Goal: Register for event/course

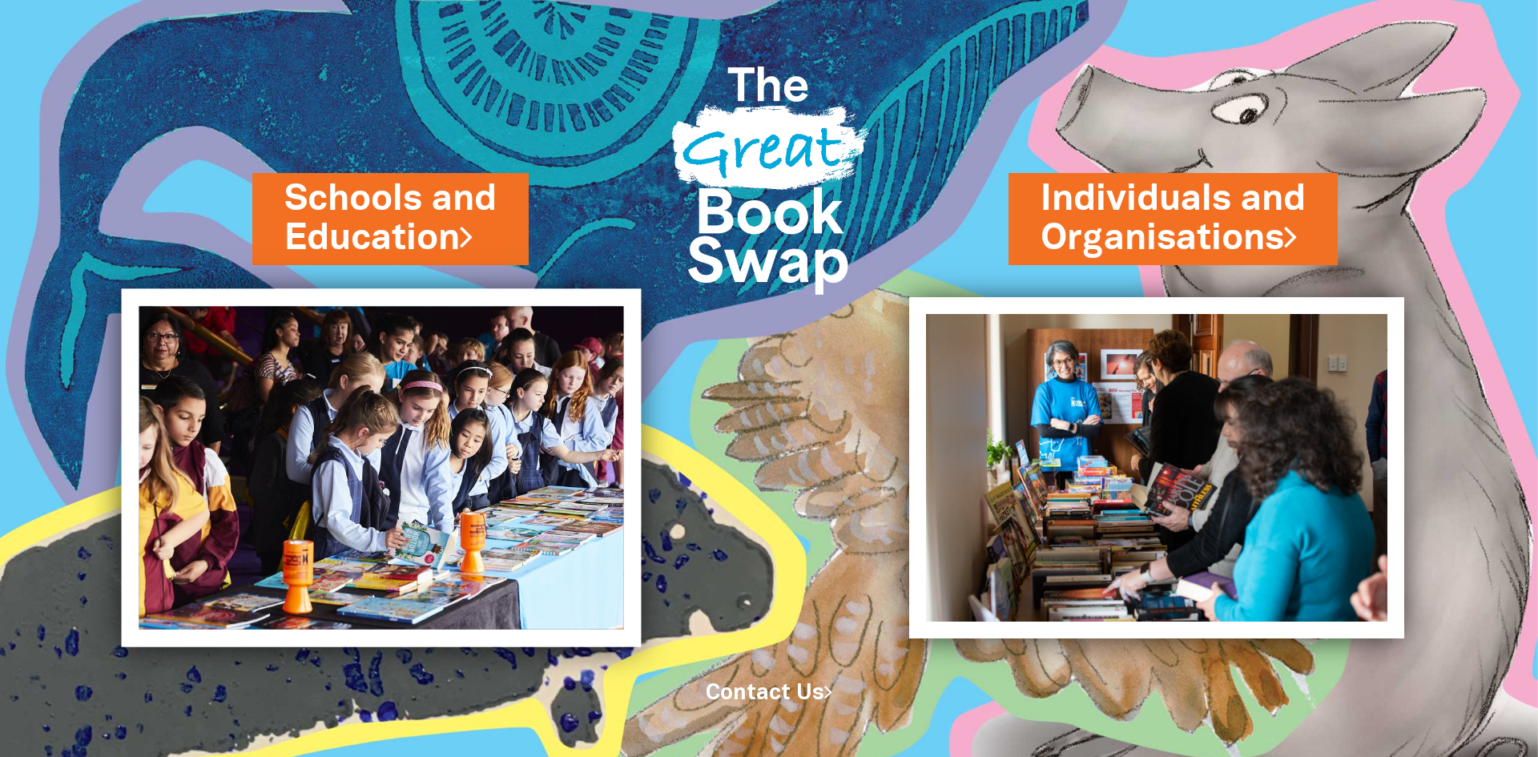
click at [437, 421] on img at bounding box center [382, 468] width 520 height 358
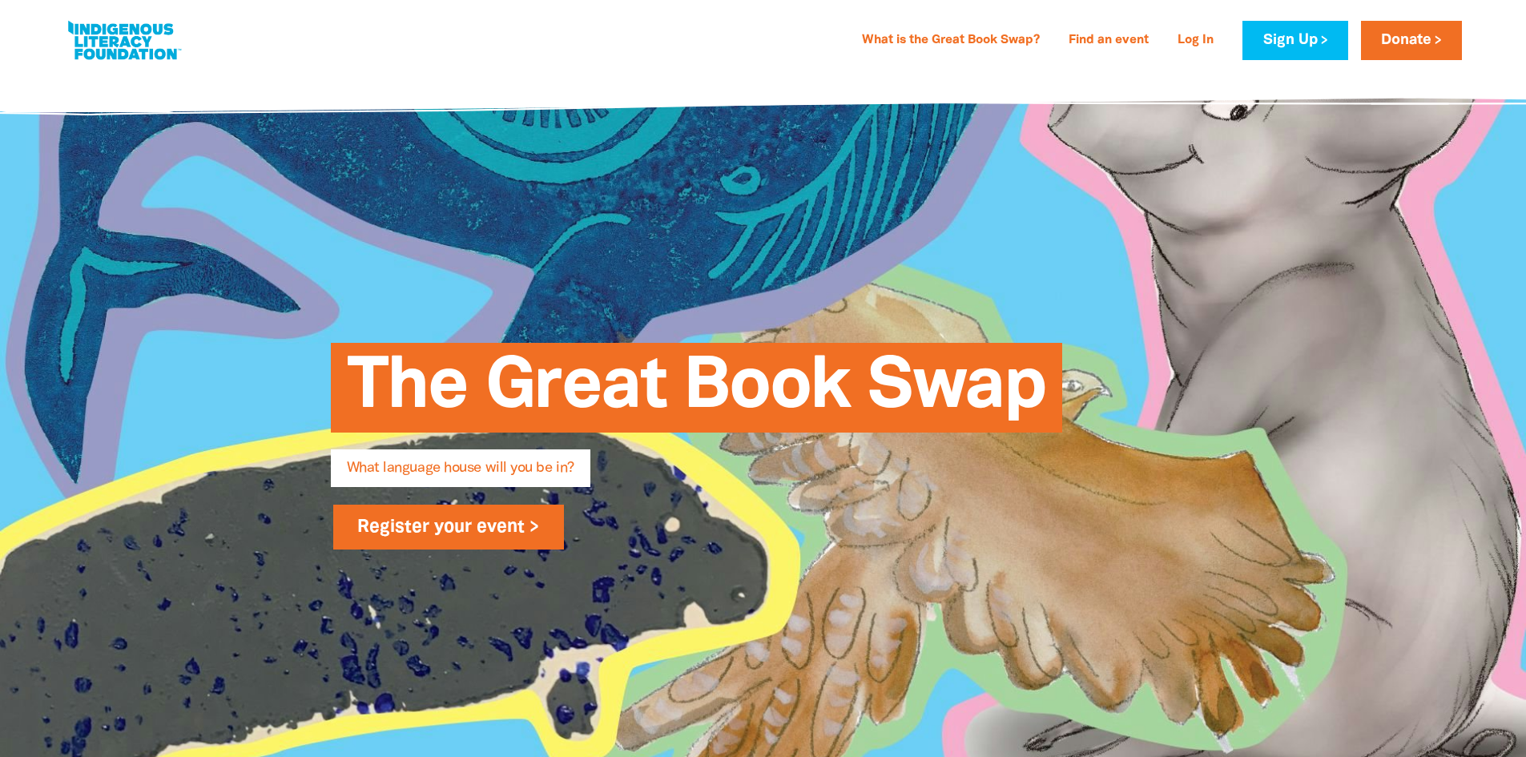
click at [514, 535] on link "Register your event >" at bounding box center [449, 527] width 232 height 45
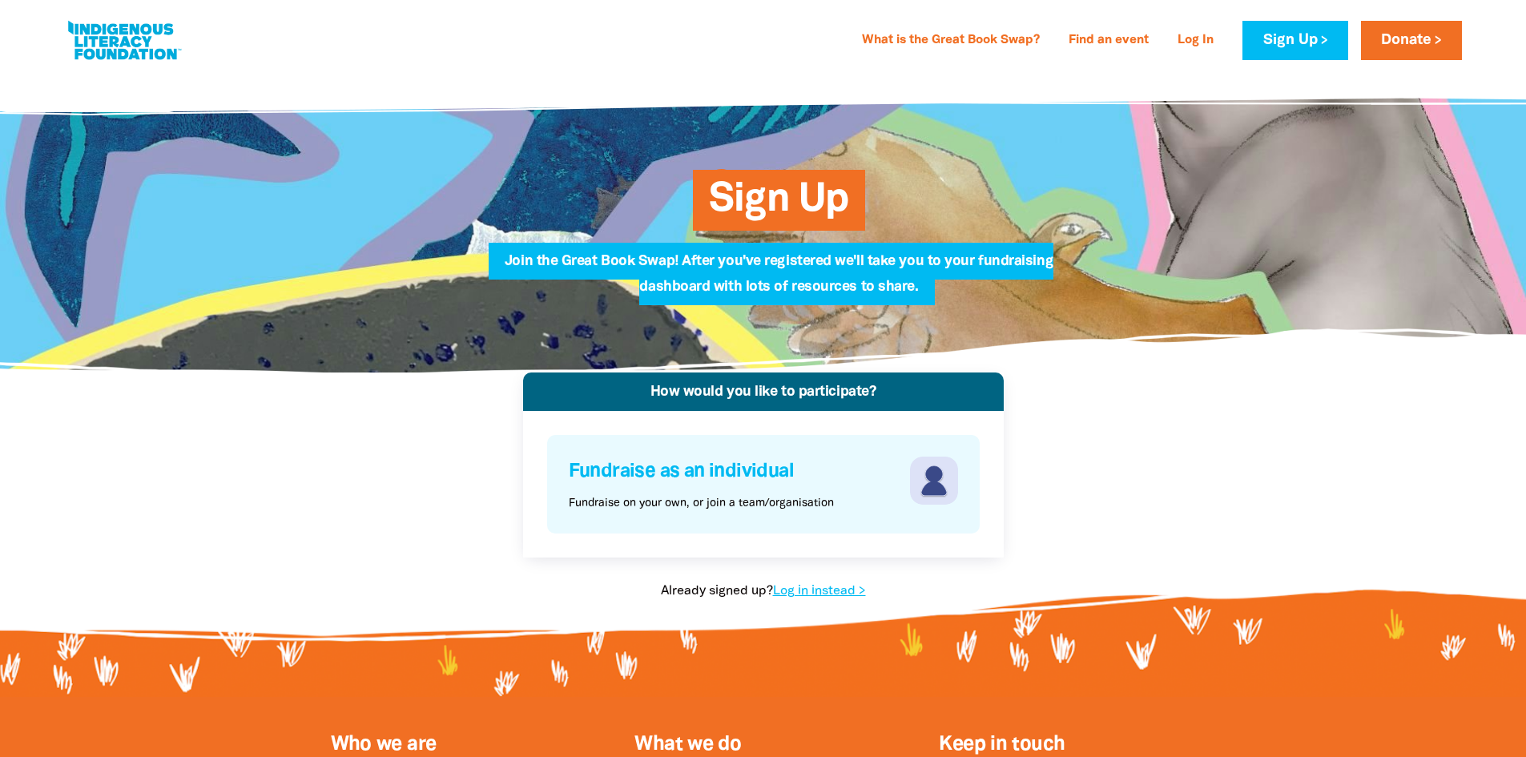
click at [826, 503] on p "Fundraise on your own, or join a team/organisation" at bounding box center [701, 503] width 265 height 17
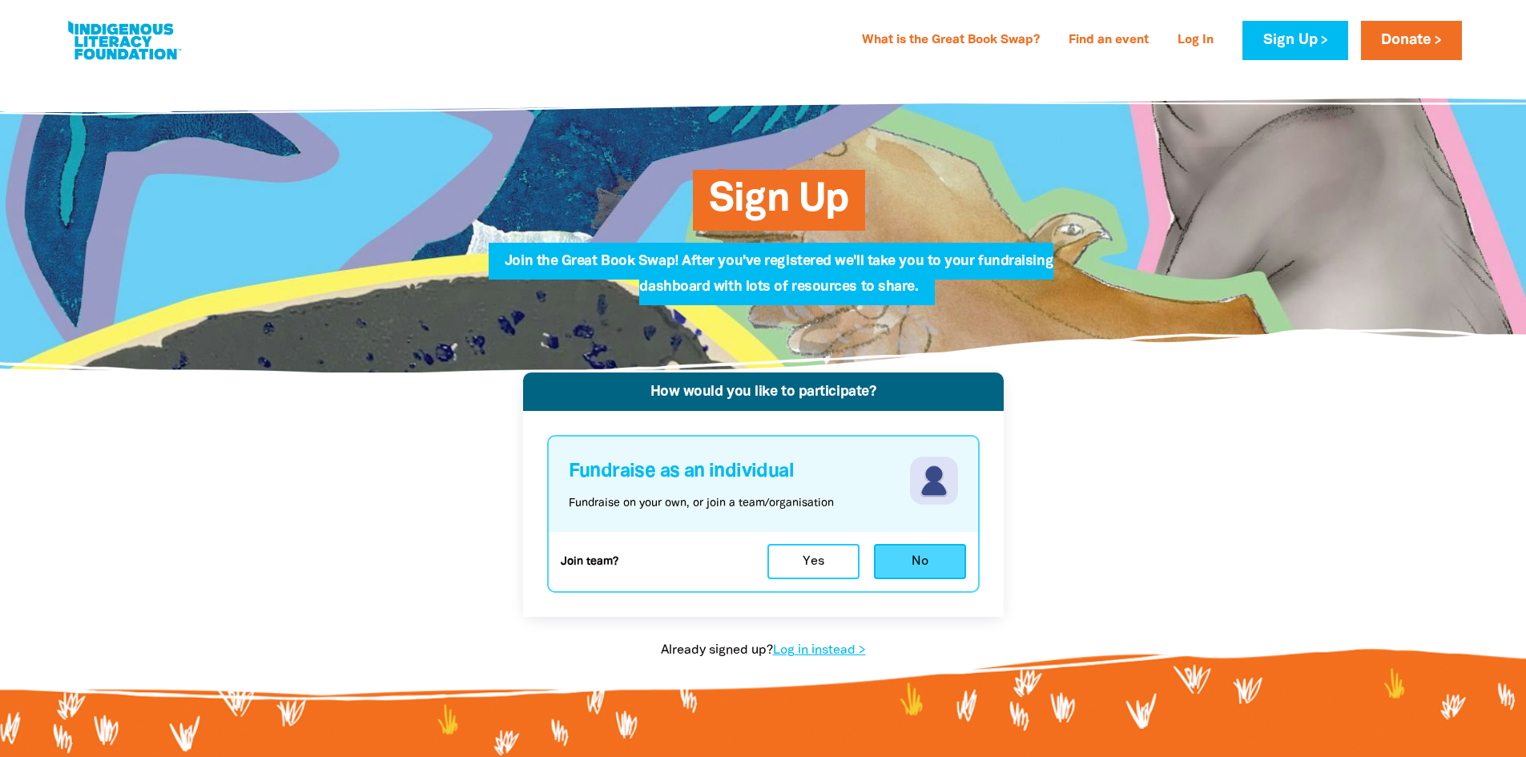
click at [913, 572] on button "No" at bounding box center [920, 561] width 92 height 35
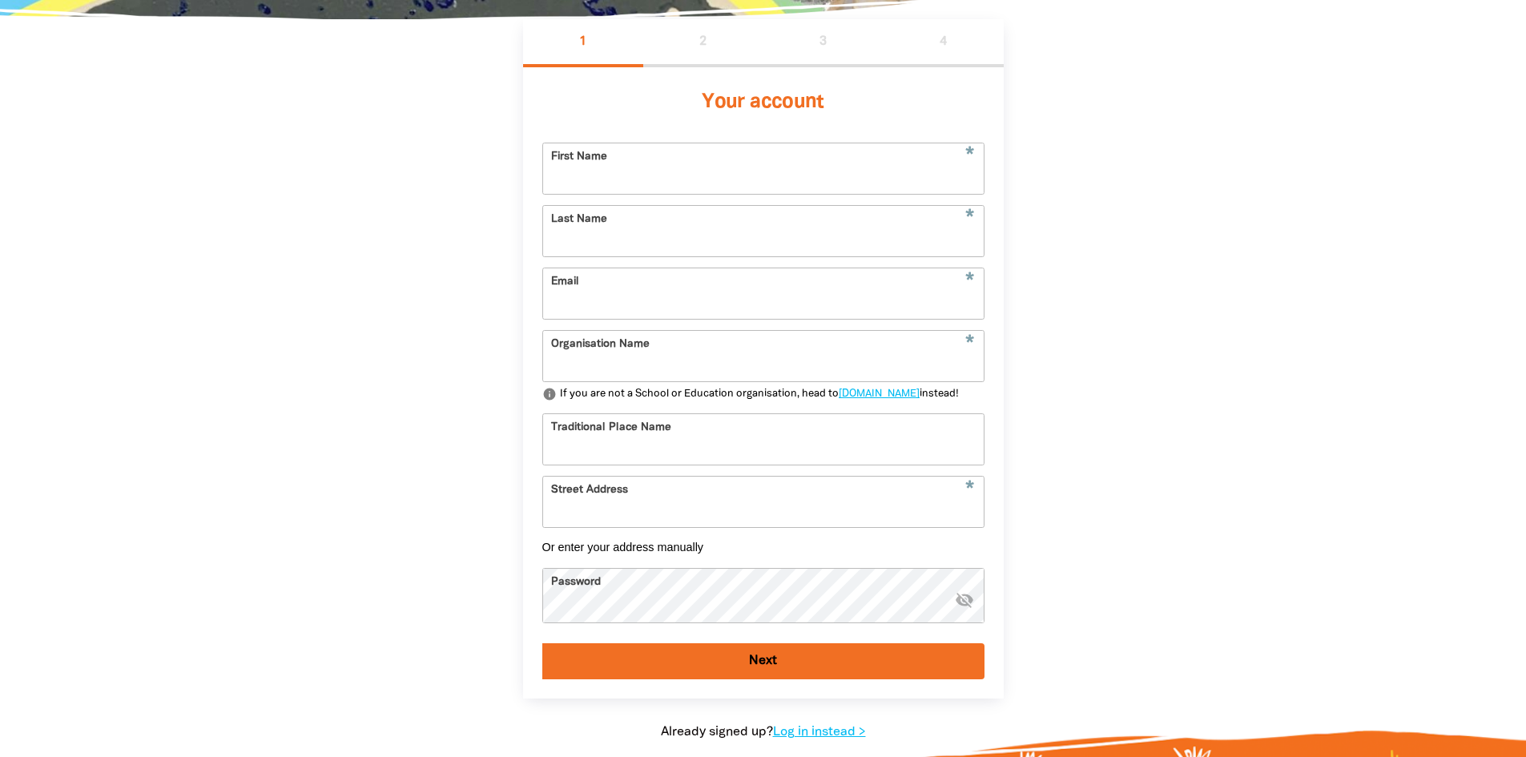
click at [691, 179] on input "First Name" at bounding box center [763, 168] width 441 height 50
type input "Goodstart"
click at [711, 240] on input "Last Name" at bounding box center [763, 231] width 441 height 50
type input "Ingle Farm"
click at [642, 317] on input "Email" at bounding box center [763, 293] width 441 height 50
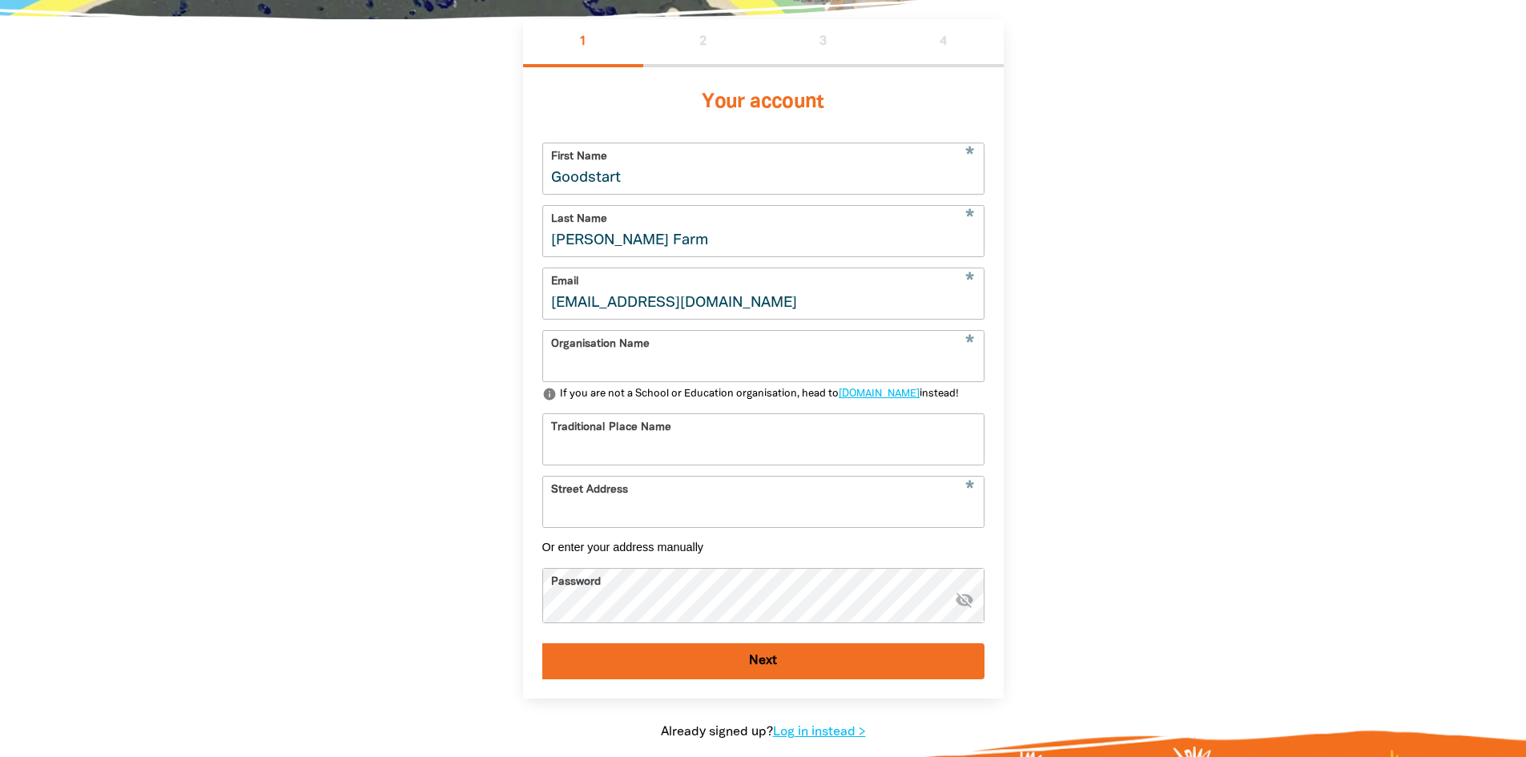
type input "ing@goodstart.org.au"
click at [605, 465] on input "Traditional Place Name" at bounding box center [763, 439] width 441 height 50
type input "L"
type input "Kaurna Land"
click at [645, 527] on input "Street Address" at bounding box center [763, 502] width 441 height 50
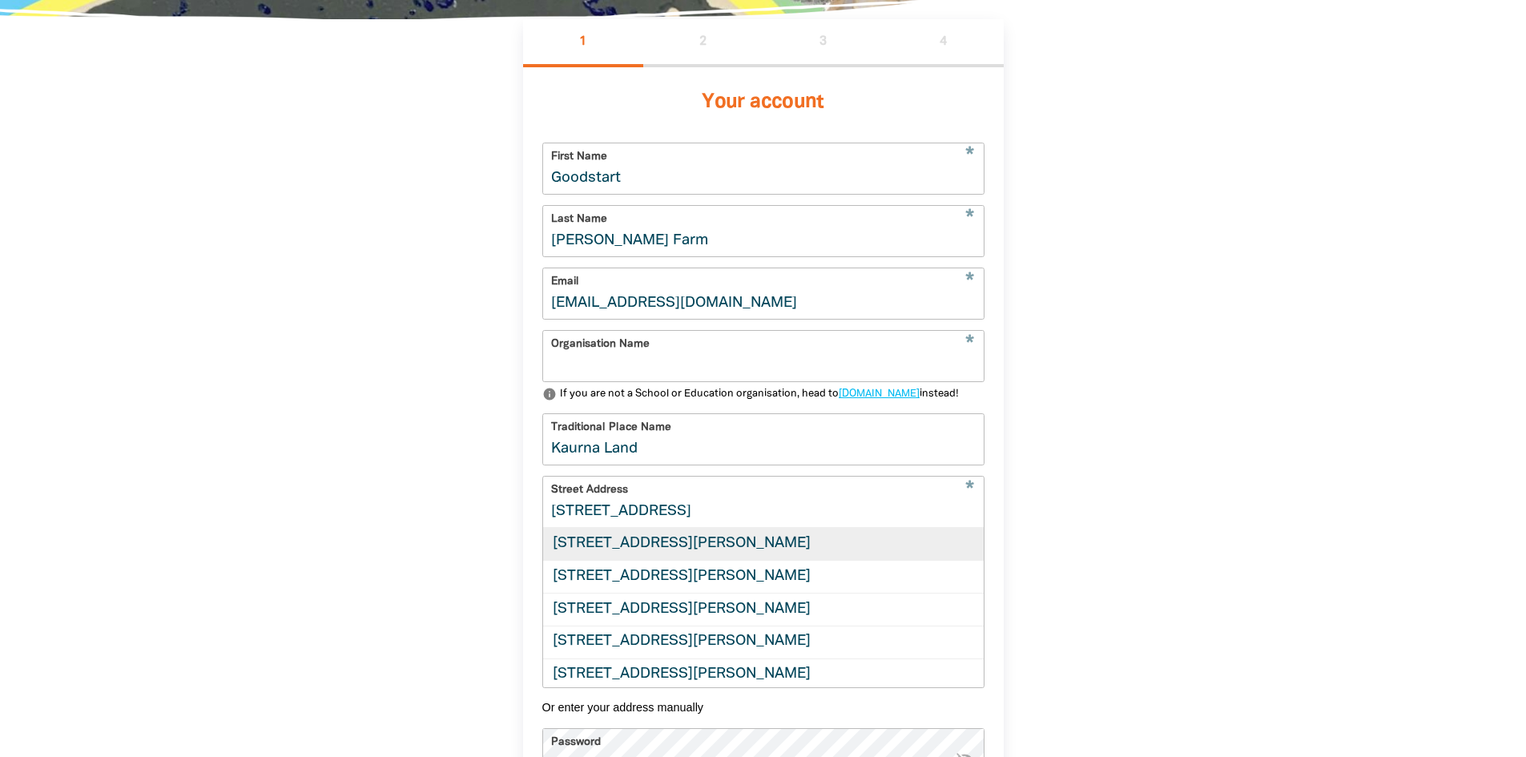
click at [687, 560] on div "2 Roopena Street, INGLE FARM SA 5098" at bounding box center [763, 544] width 441 height 32
type input "2 Roopena Street, INGLE FARM SA 5098"
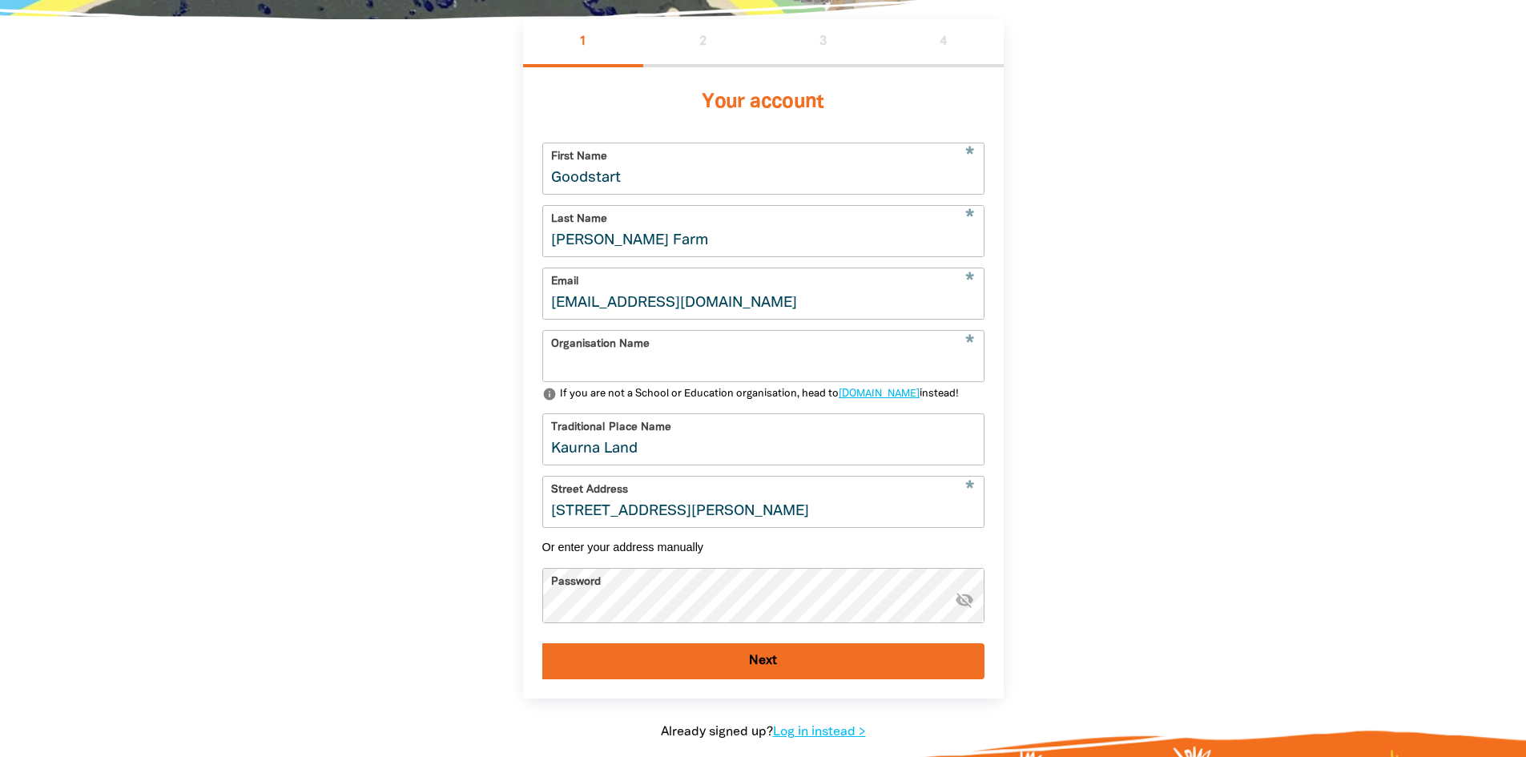
click at [741, 679] on button "Next" at bounding box center [763, 661] width 442 height 36
click at [703, 363] on input "Organisation Name" at bounding box center [763, 356] width 441 height 50
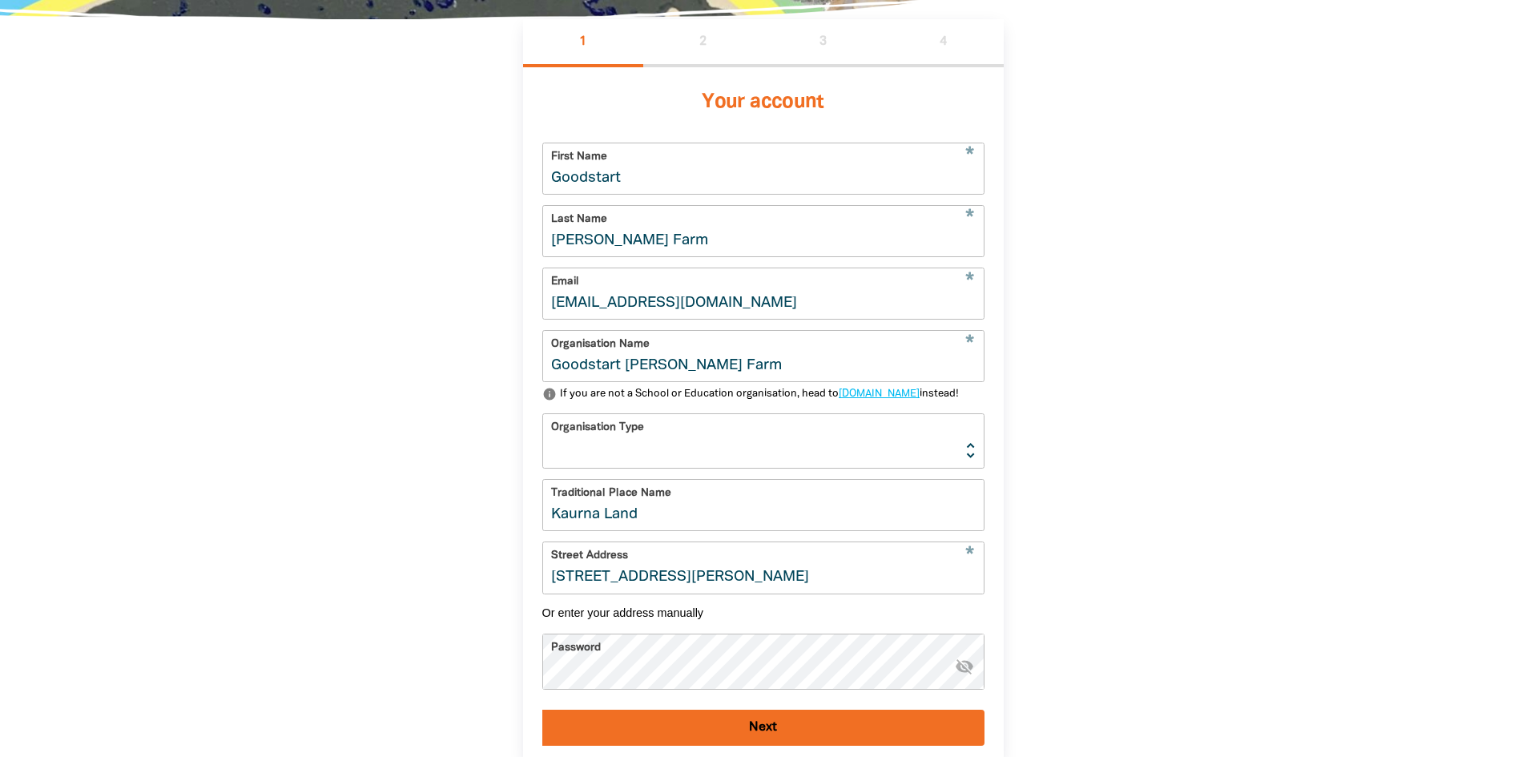
type input "Goodstart Ingle Farm"
drag, startPoint x: 652, startPoint y: 178, endPoint x: 287, endPoint y: 215, distance: 367.2
click at [287, 215] on div "1 2 3 4 Your account * First Name Goodstart * Last Name Ingle Farm * Email ing@…" at bounding box center [763, 429] width 961 height 821
type input "Paige"
drag, startPoint x: 659, startPoint y: 244, endPoint x: 143, endPoint y: 312, distance: 521.2
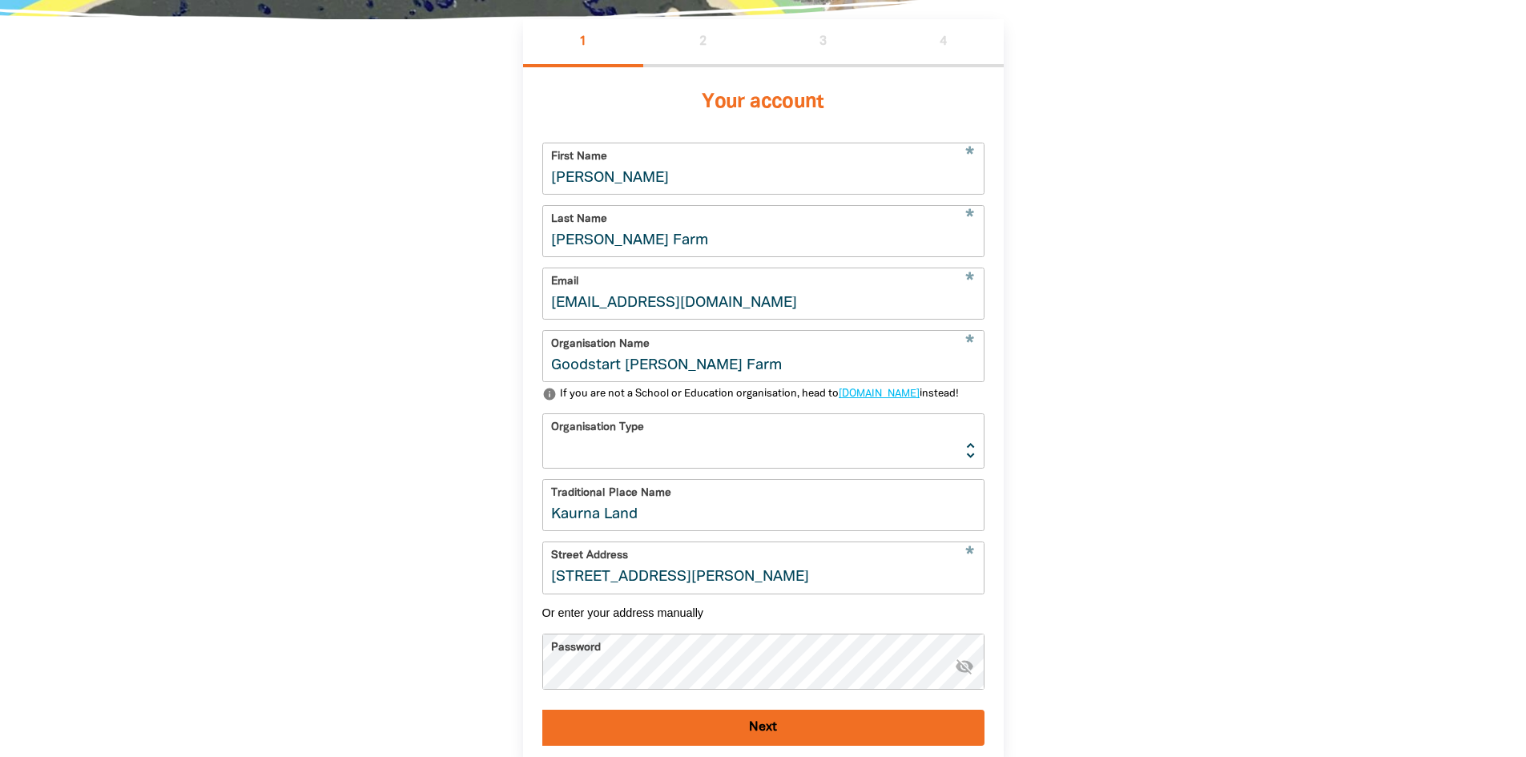
click at [143, 309] on section "1 2 3 4 Your account * First Name Paige * Last Name Ingle Farm * Email ing@good…" at bounding box center [763, 429] width 1526 height 821
type input "Fisher"
click at [659, 468] on select "Early Learning Primary School High School K-12 University or TAFE Community Lib…" at bounding box center [763, 441] width 441 height 54
select select "early-learning"
click at [543, 442] on select "Early Learning Primary School High School K-12 University or TAFE Community Lib…" at bounding box center [763, 441] width 441 height 54
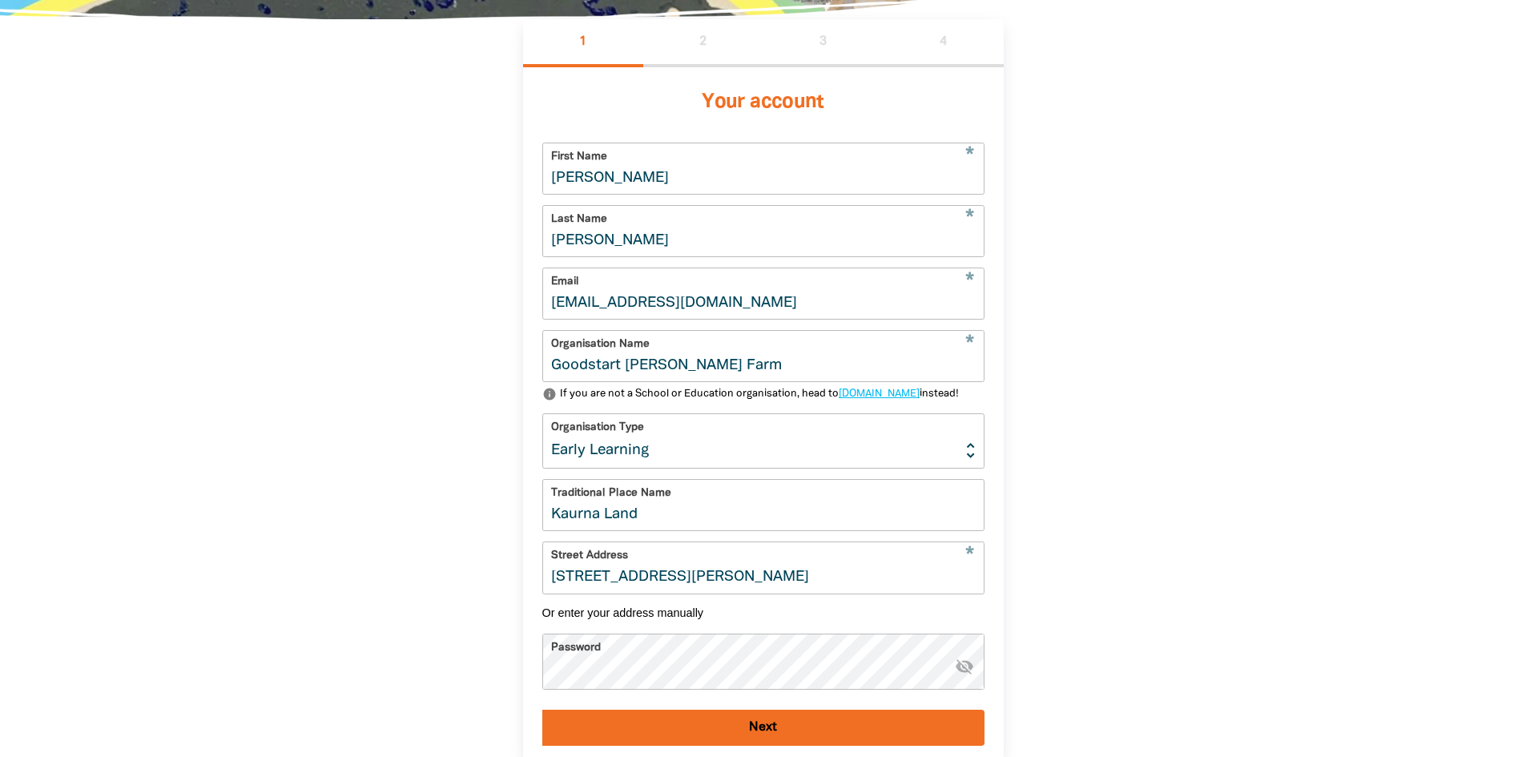
scroll to position [514, 0]
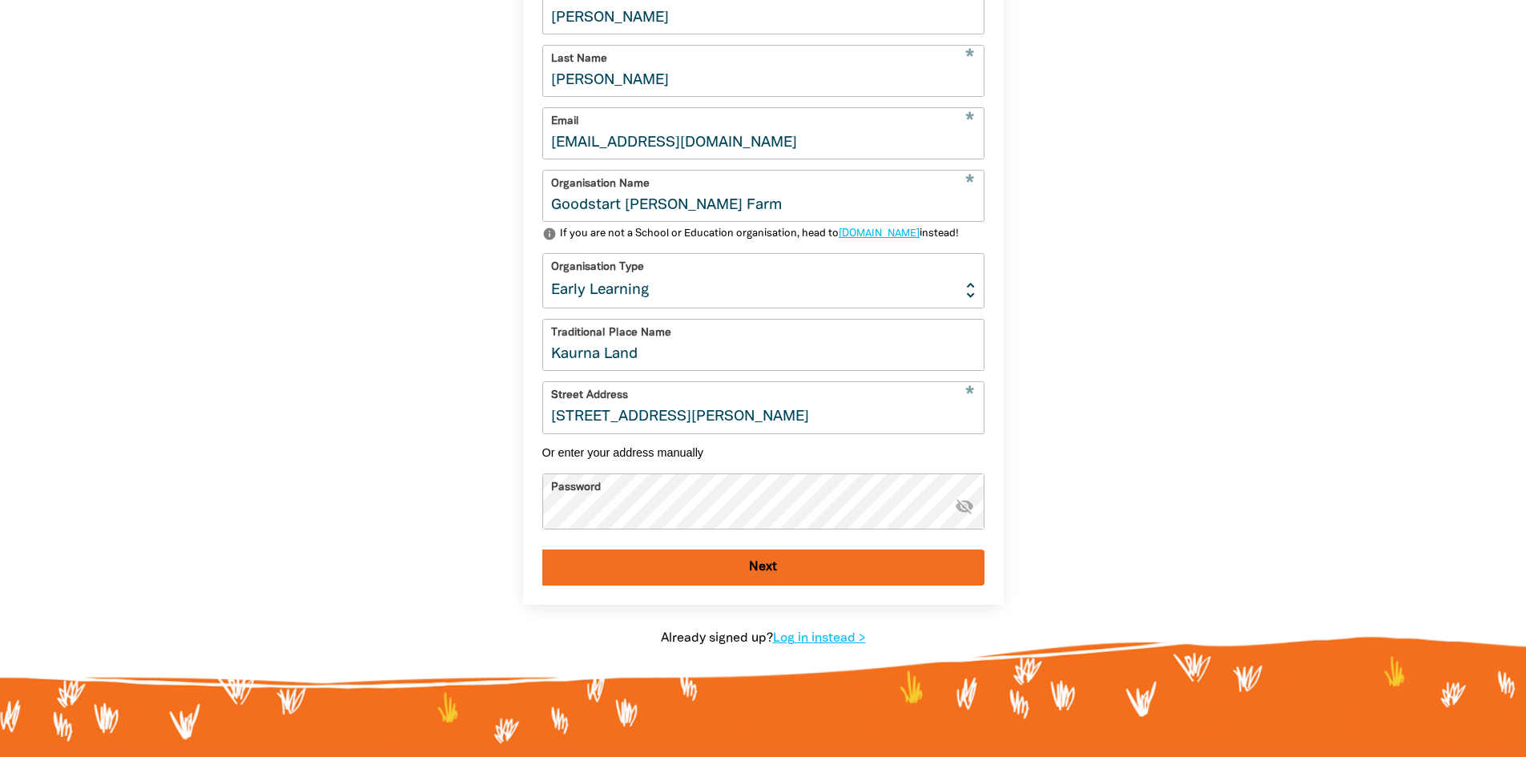
click at [772, 586] on button "Next" at bounding box center [763, 568] width 442 height 36
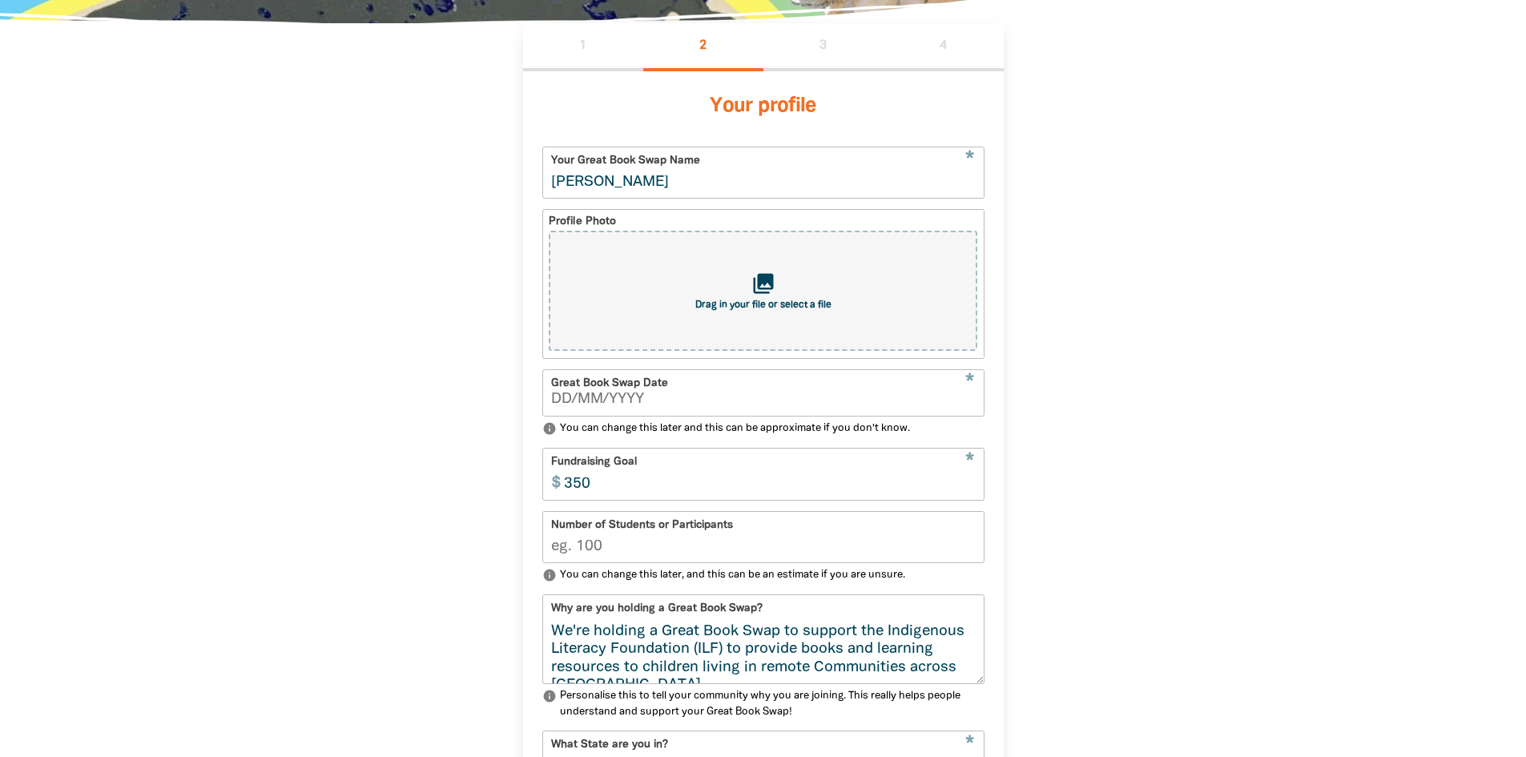
type input "__/__/____"
click at [609, 401] on input "__/__/____" at bounding box center [763, 400] width 425 height 14
type input "03/09/2025"
click at [663, 481] on input "350" at bounding box center [770, 474] width 428 height 50
click at [969, 496] on input "349" at bounding box center [770, 474] width 428 height 50
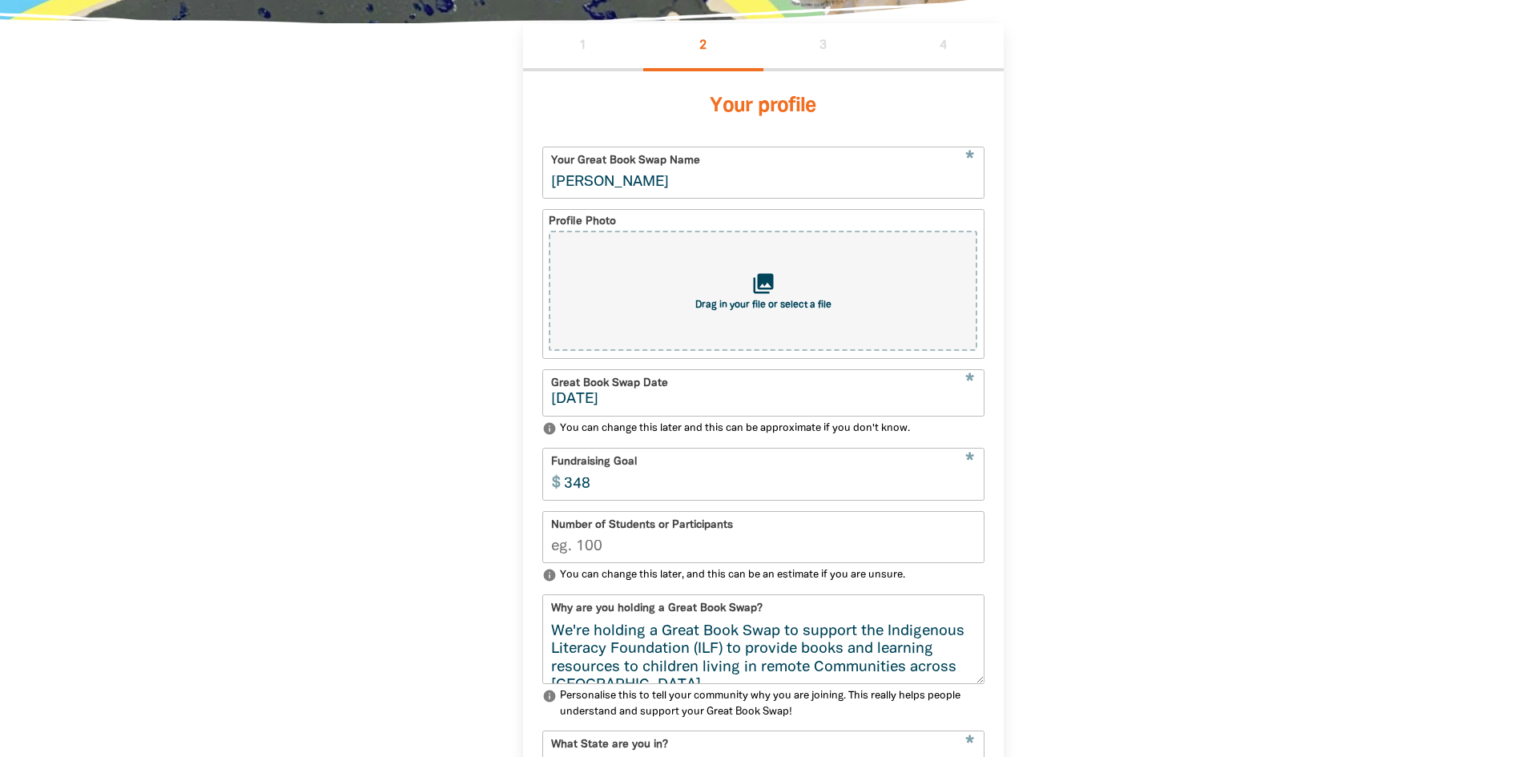
click at [969, 496] on input "348" at bounding box center [770, 474] width 428 height 50
click at [969, 496] on input "347" at bounding box center [770, 474] width 428 height 50
click at [969, 496] on input "332" at bounding box center [770, 474] width 428 height 50
drag, startPoint x: 662, startPoint y: 505, endPoint x: 540, endPoint y: 480, distance: 124.3
click at [540, 480] on div "Your profile * Your Great Book Swap Name Paige Fisher Profile Photo collections…" at bounding box center [763, 548] width 481 height 955
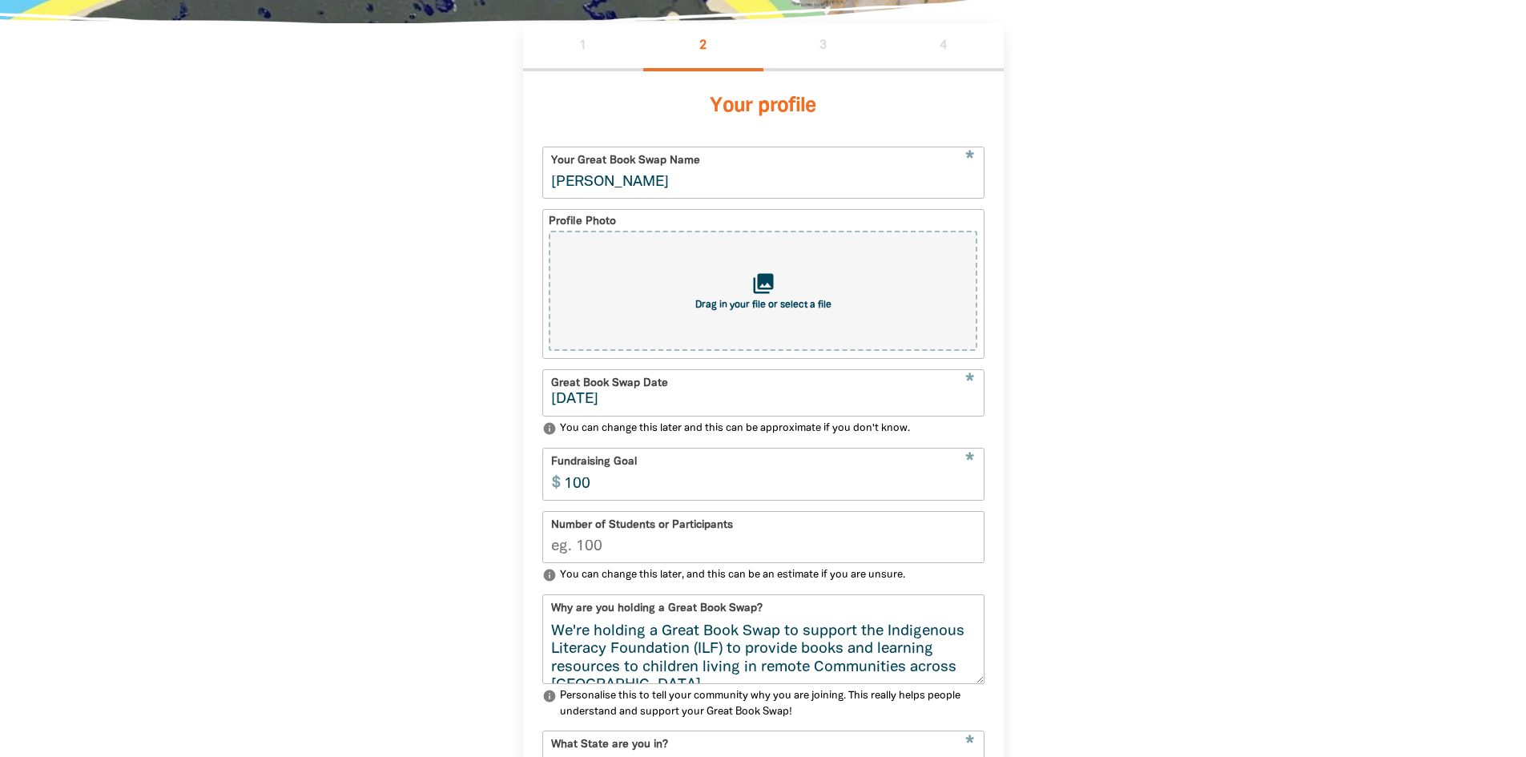
scroll to position [429, 0]
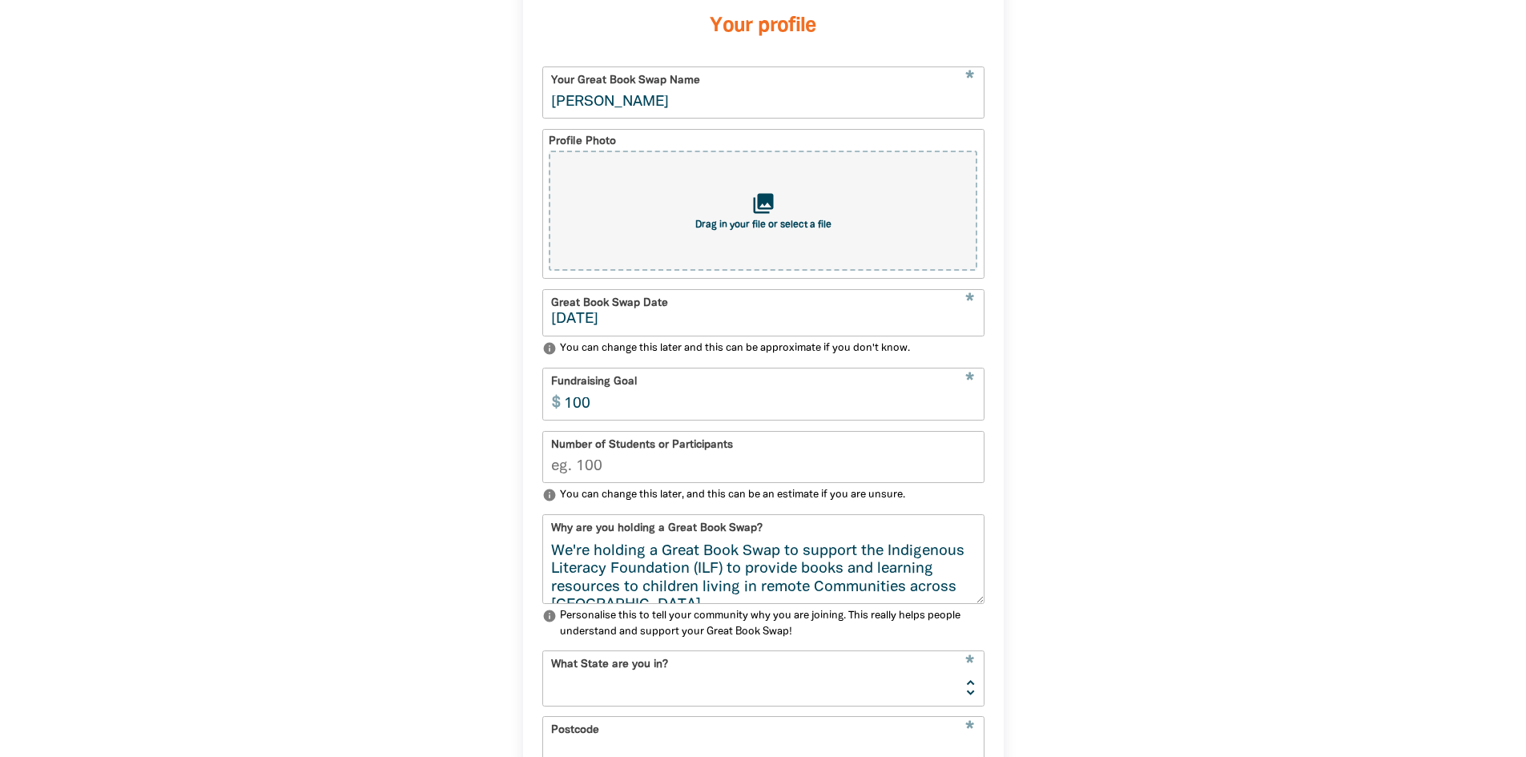
type input "100"
click at [631, 465] on input "Number of Students or Participants" at bounding box center [763, 457] width 441 height 50
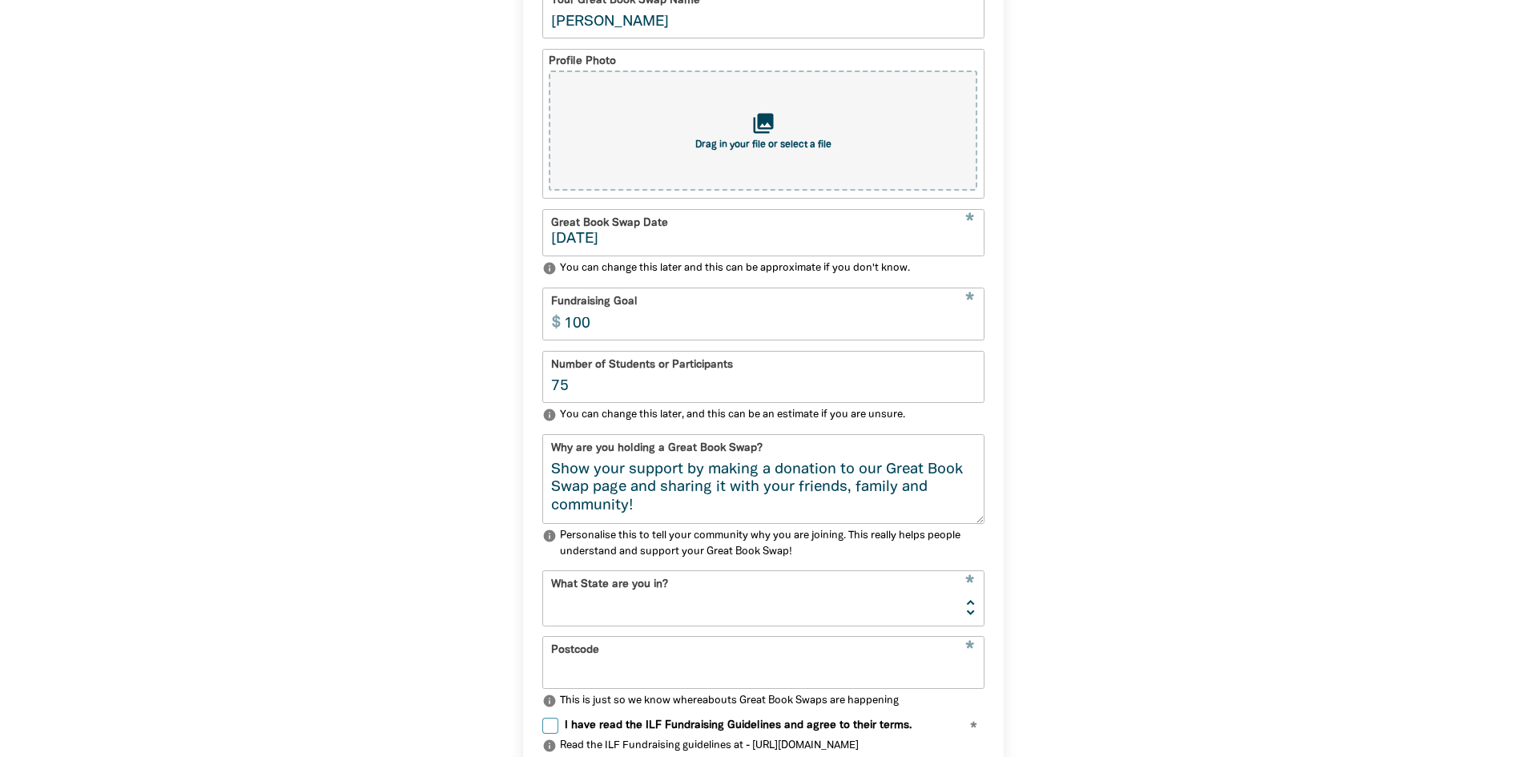
scroll to position [590, 0]
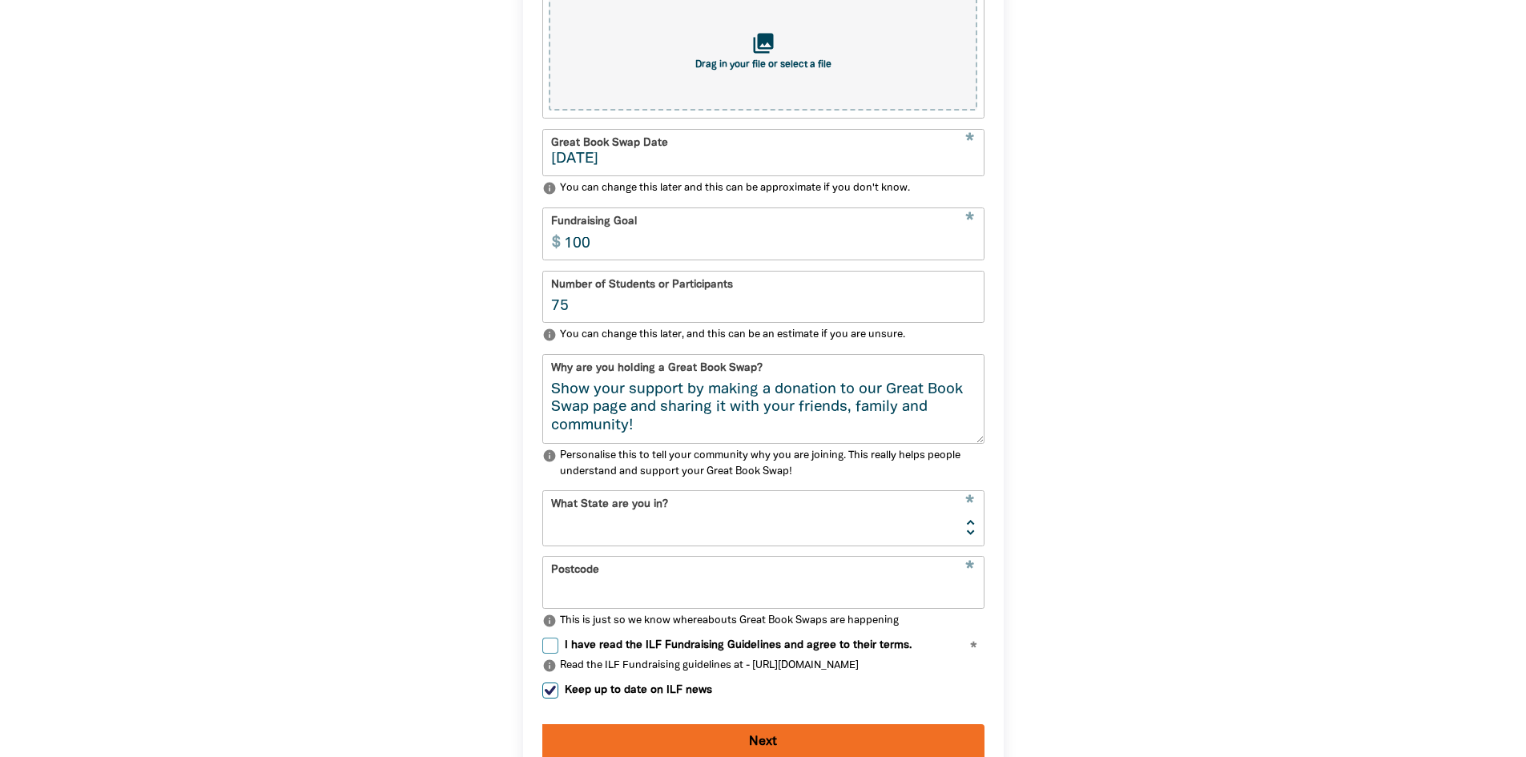
type input "75"
click at [635, 540] on select "NSW VIC QLD NT WA SA TAS ACT" at bounding box center [763, 518] width 441 height 54
select select "SA"
click at [543, 502] on select "NSW VIC QLD NT WA SA TAS ACT" at bounding box center [763, 518] width 441 height 54
click at [628, 590] on input "Postcode" at bounding box center [763, 582] width 441 height 50
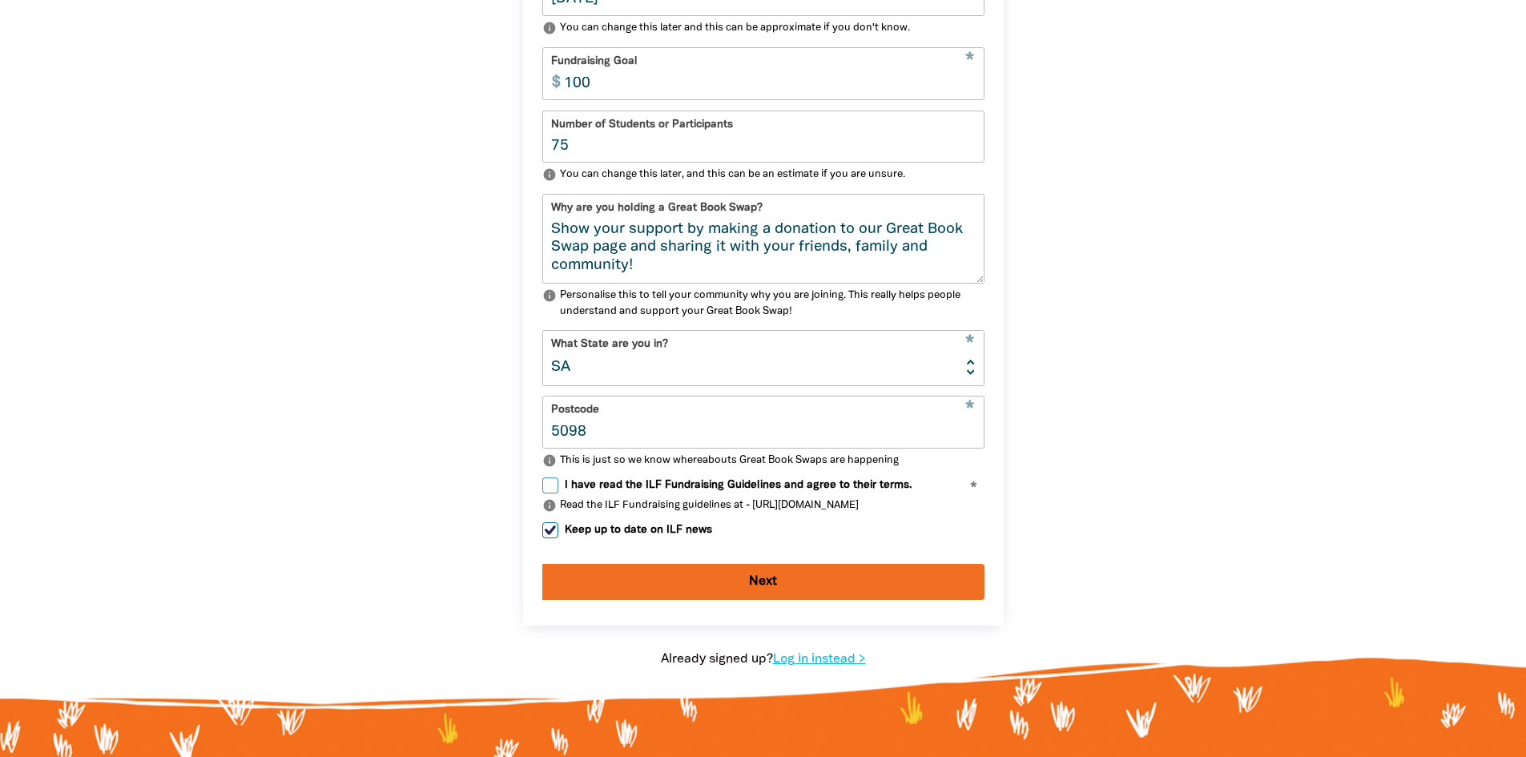
scroll to position [830, 0]
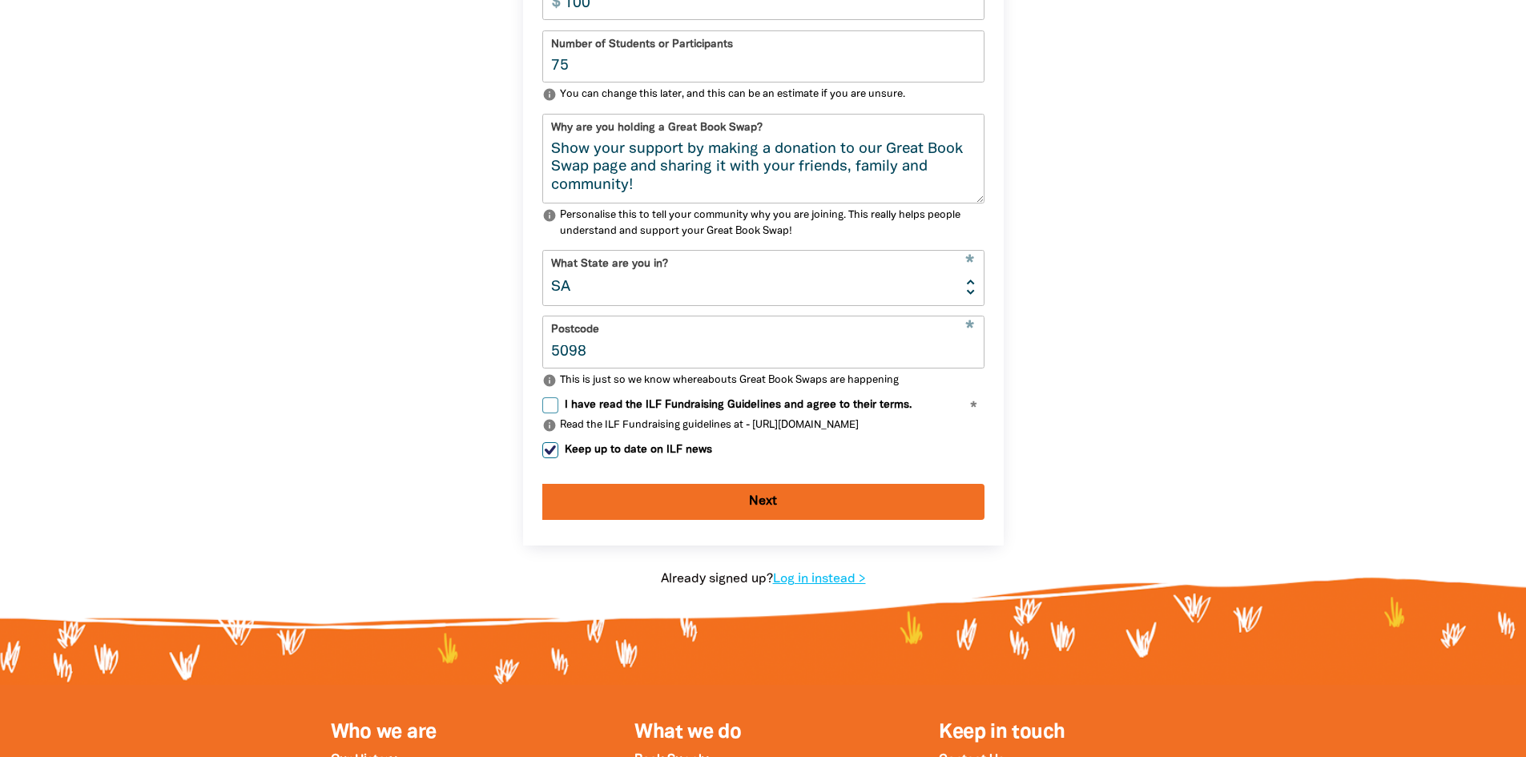
type input "5098"
click at [557, 413] on input "I have read the ILF Fundraising Guidelines and agree to their terms." at bounding box center [550, 405] width 16 height 16
checkbox input "true"
click at [708, 509] on button "Next" at bounding box center [763, 502] width 442 height 36
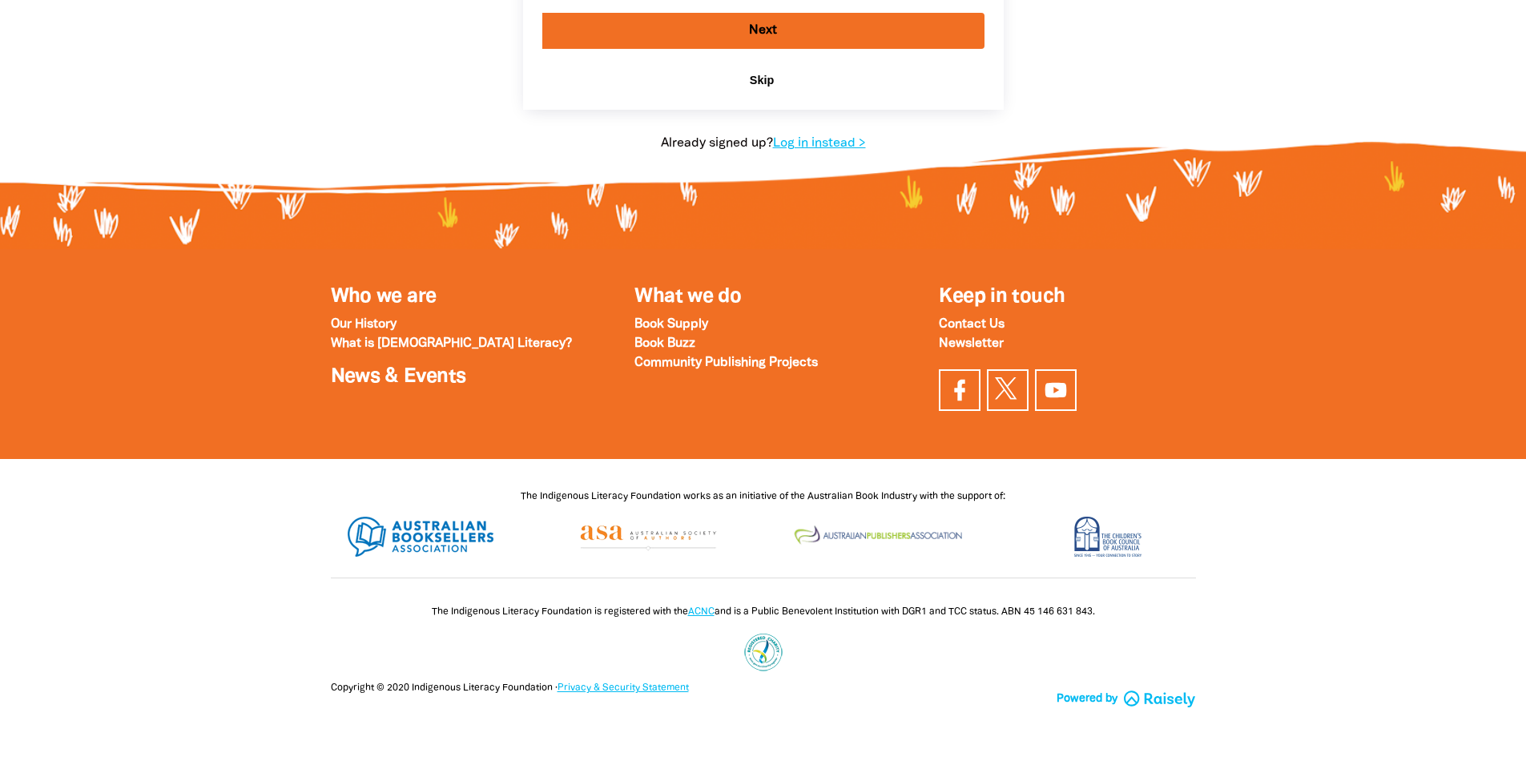
scroll to position [226, 0]
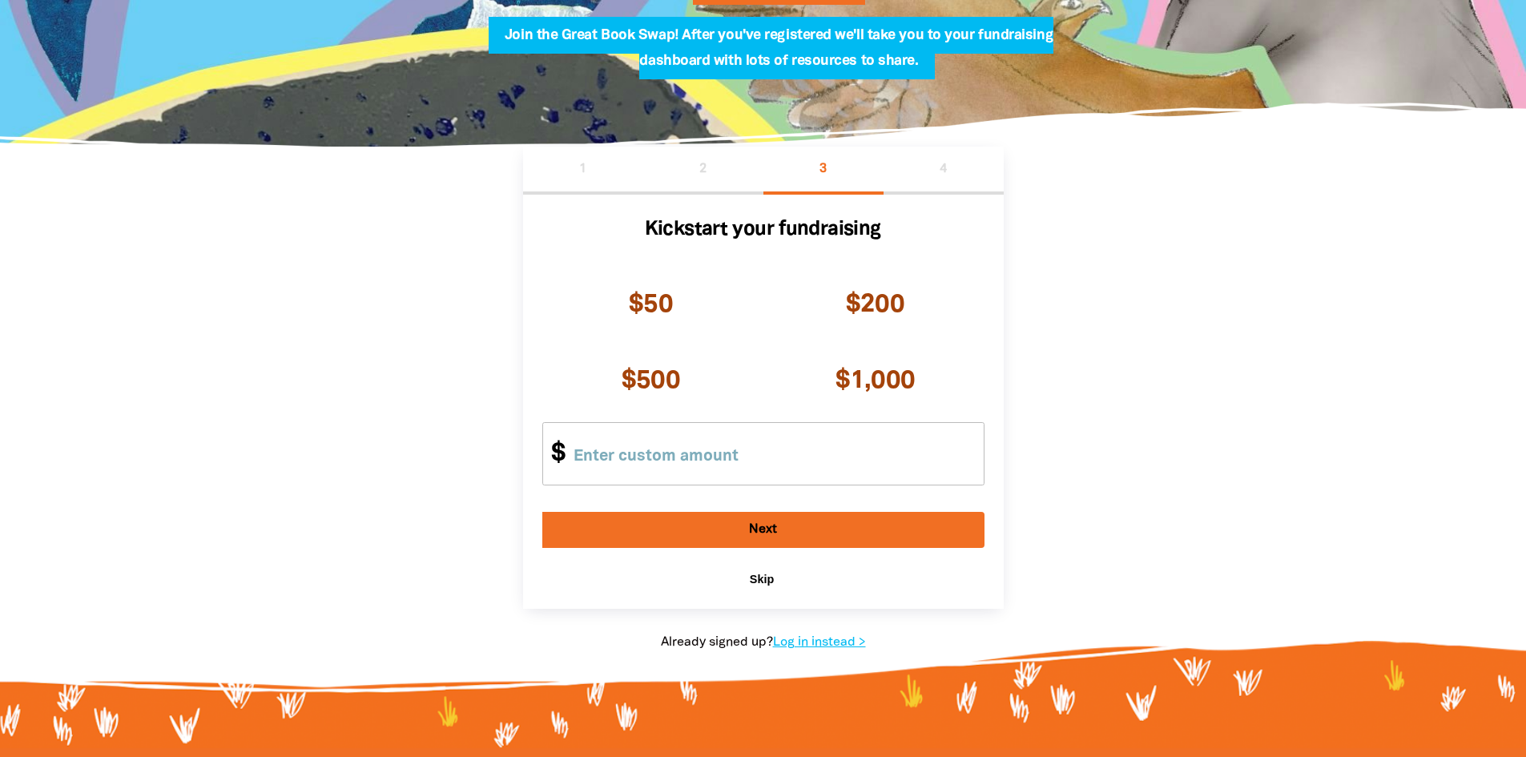
click at [763, 579] on span "Skip" at bounding box center [762, 579] width 24 height 13
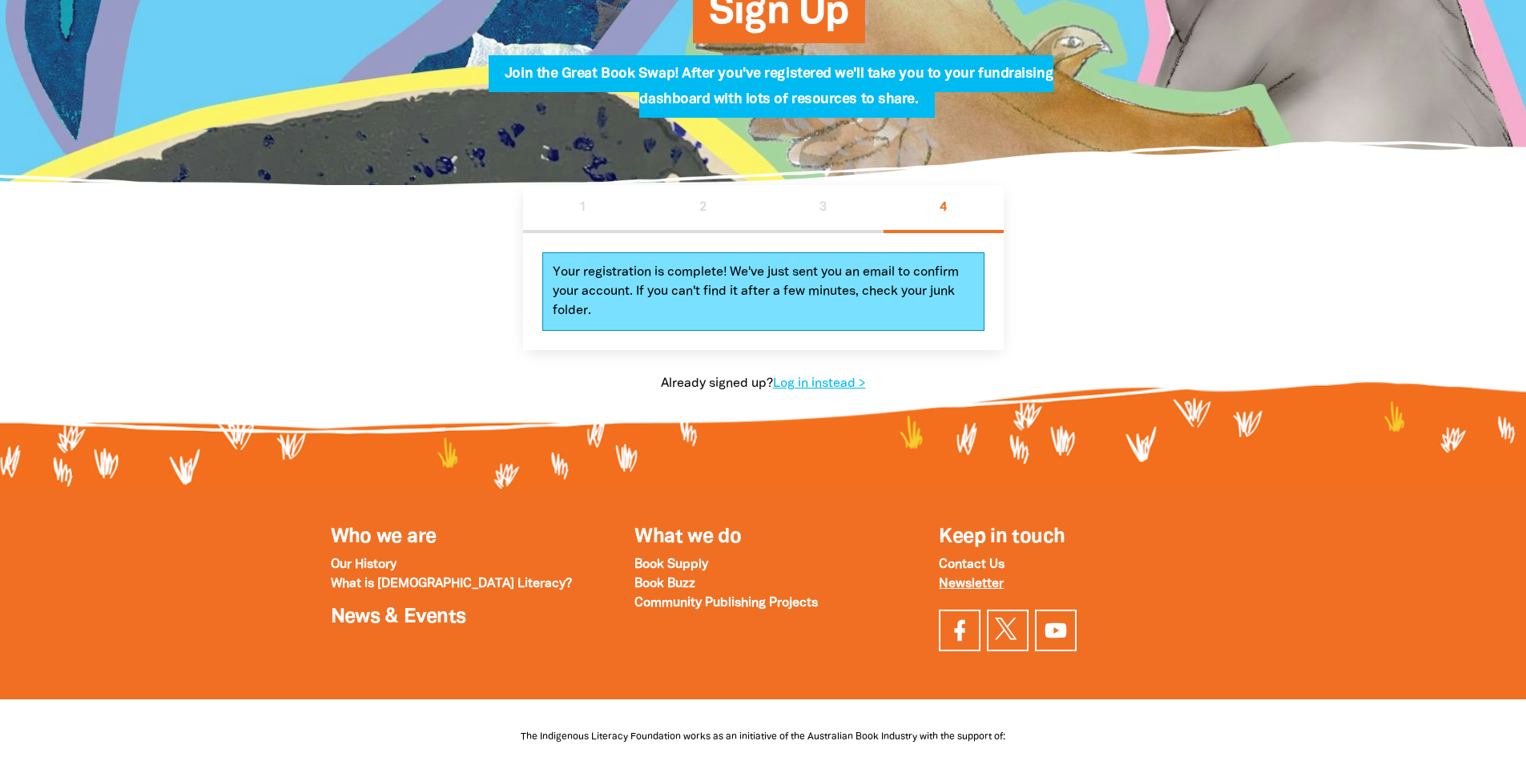
scroll to position [0, 0]
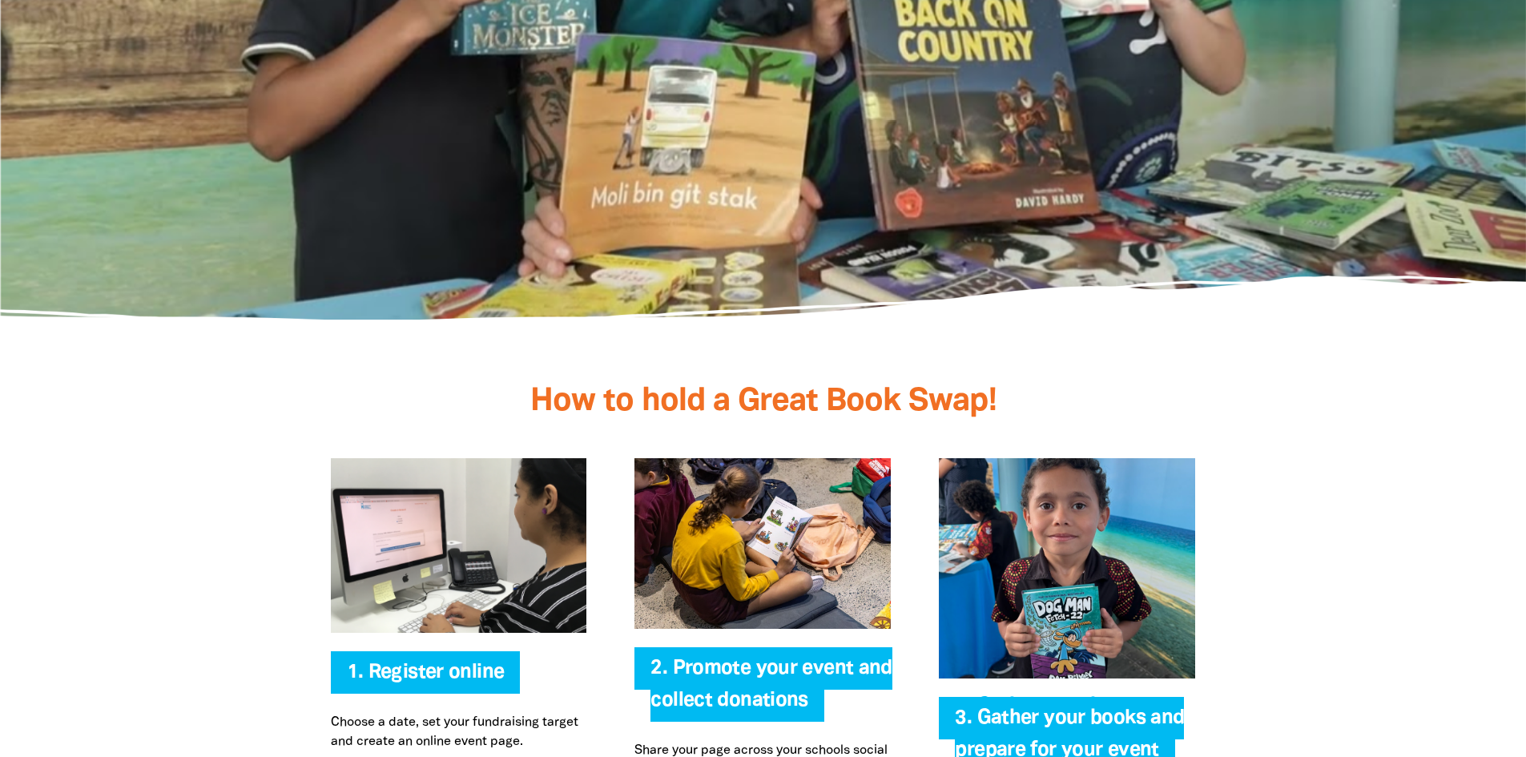
scroll to position [3285, 0]
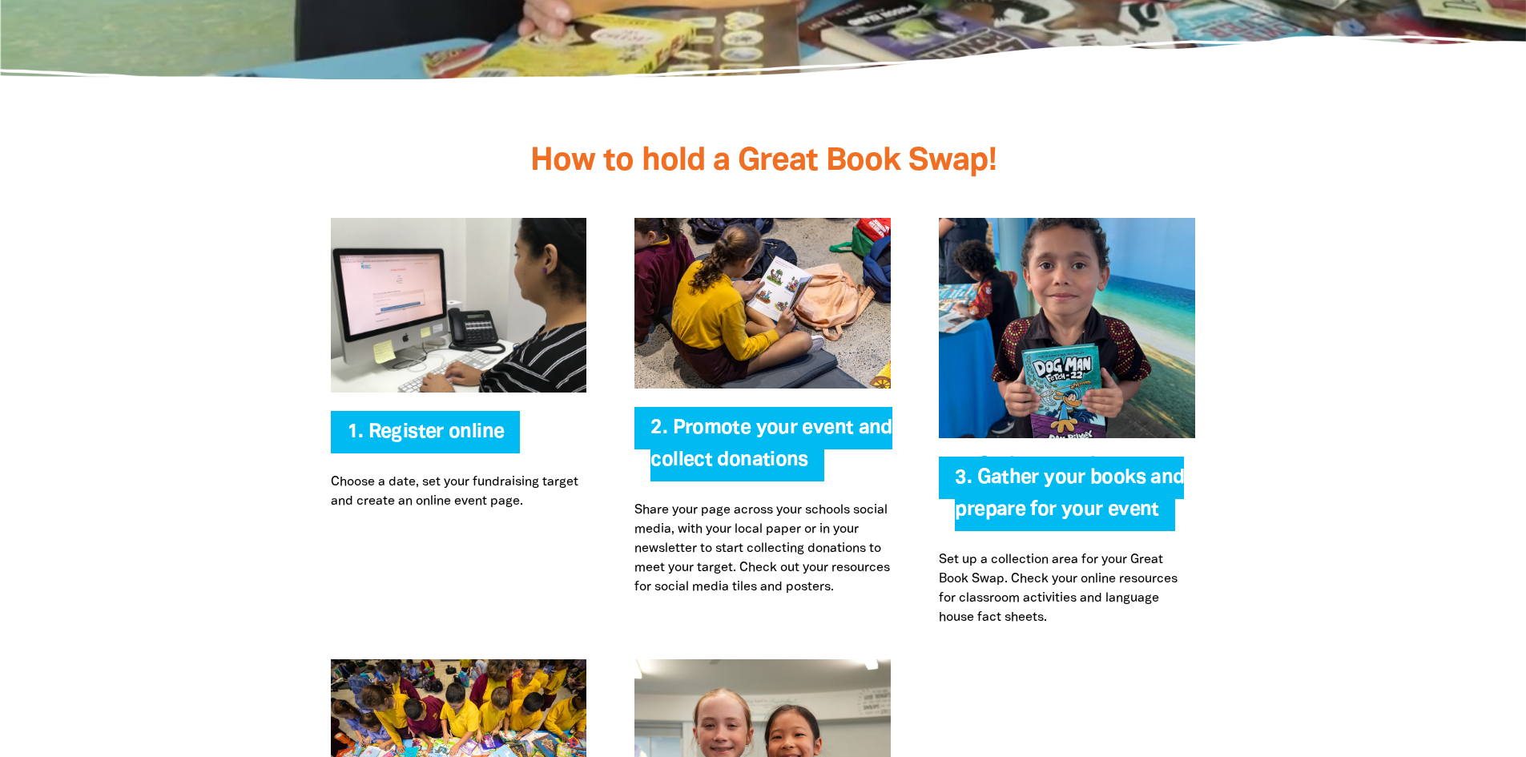
type input "Goodstart Ingle Farm"
click at [737, 420] on span "2. Promote your event and collect donations" at bounding box center [771, 450] width 241 height 62
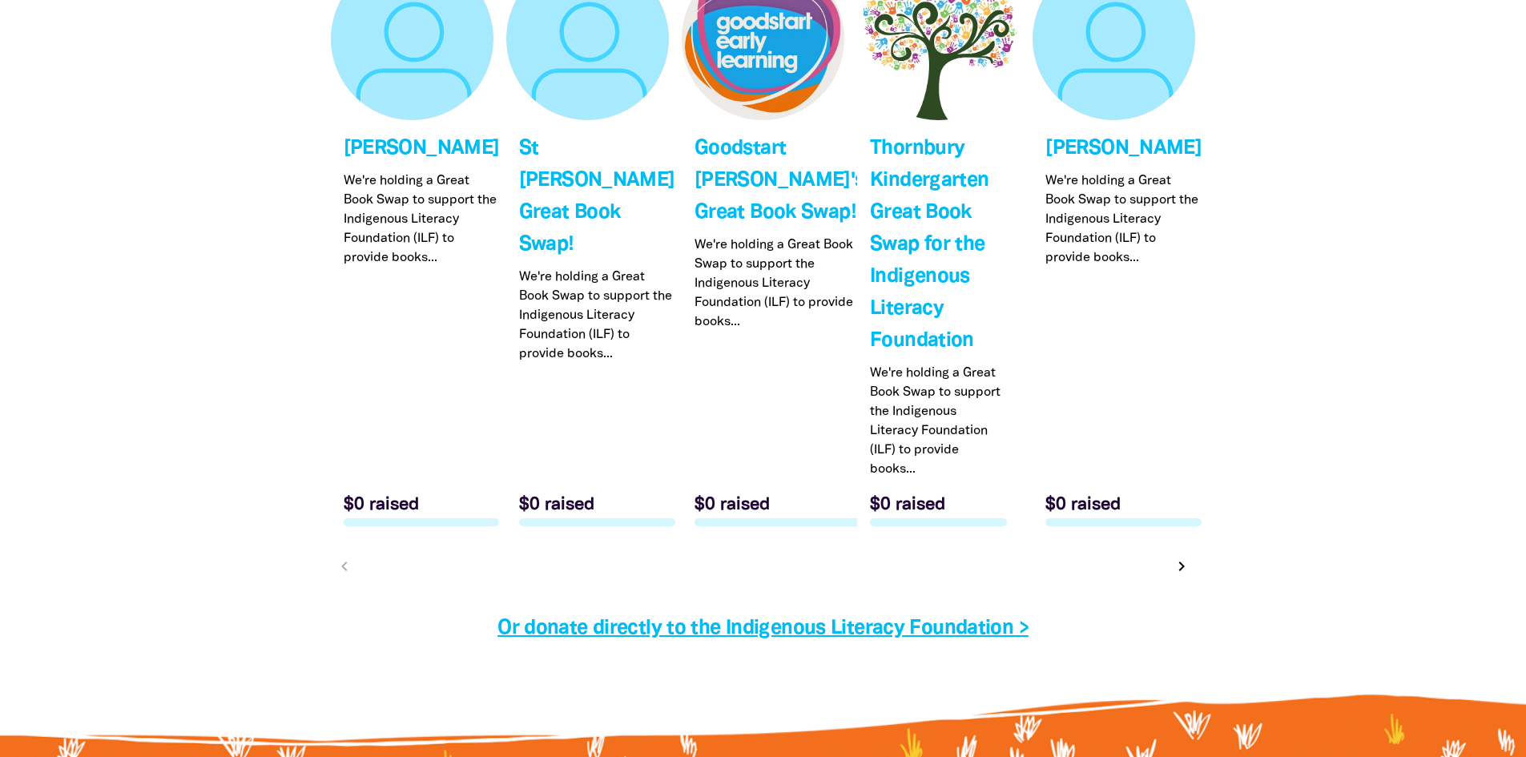
scroll to position [4967, 0]
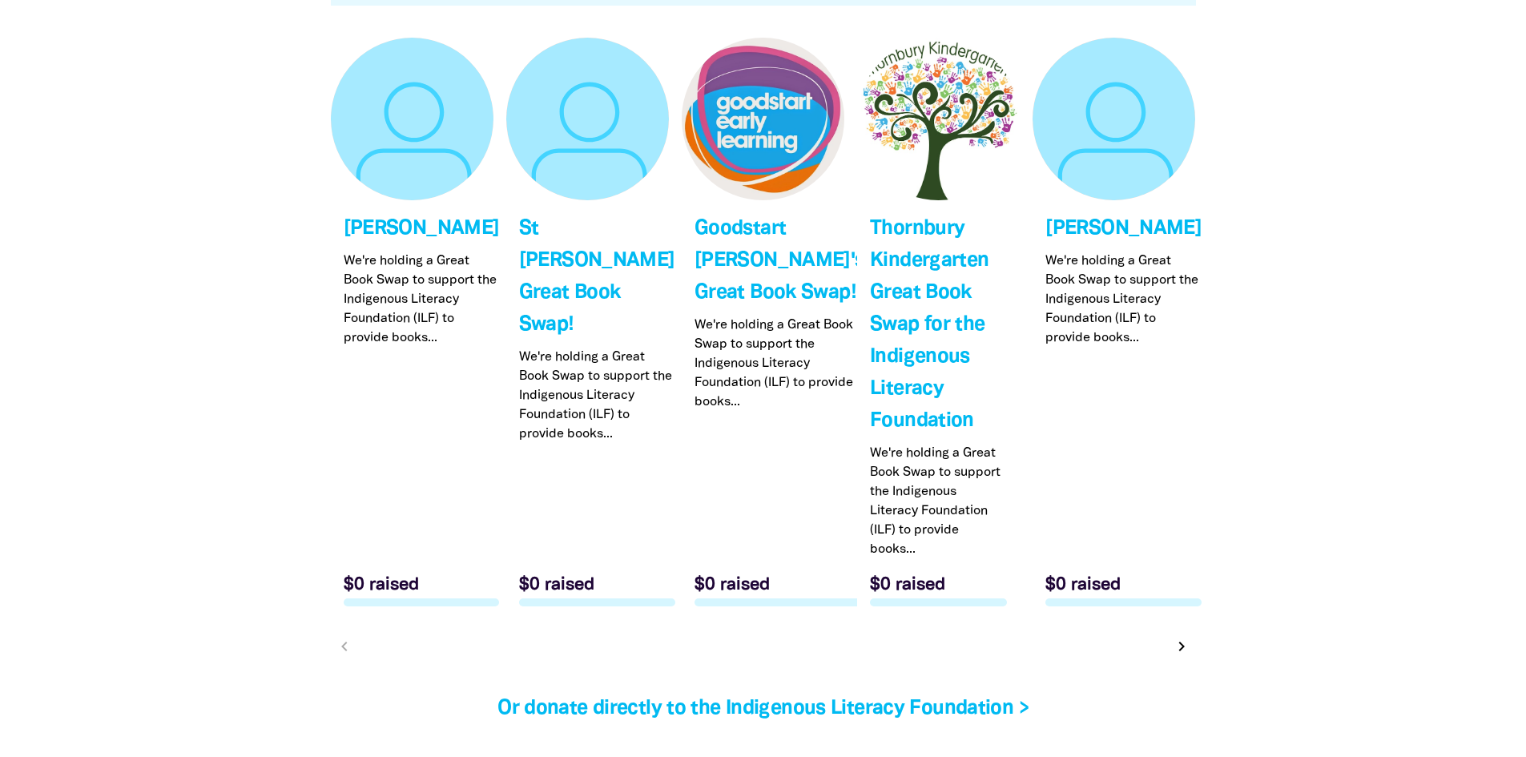
drag, startPoint x: 418, startPoint y: 230, endPoint x: 398, endPoint y: 224, distance: 20.8
click at [398, 224] on link "Link to Paige Fisher" at bounding box center [412, 329] width 163 height 582
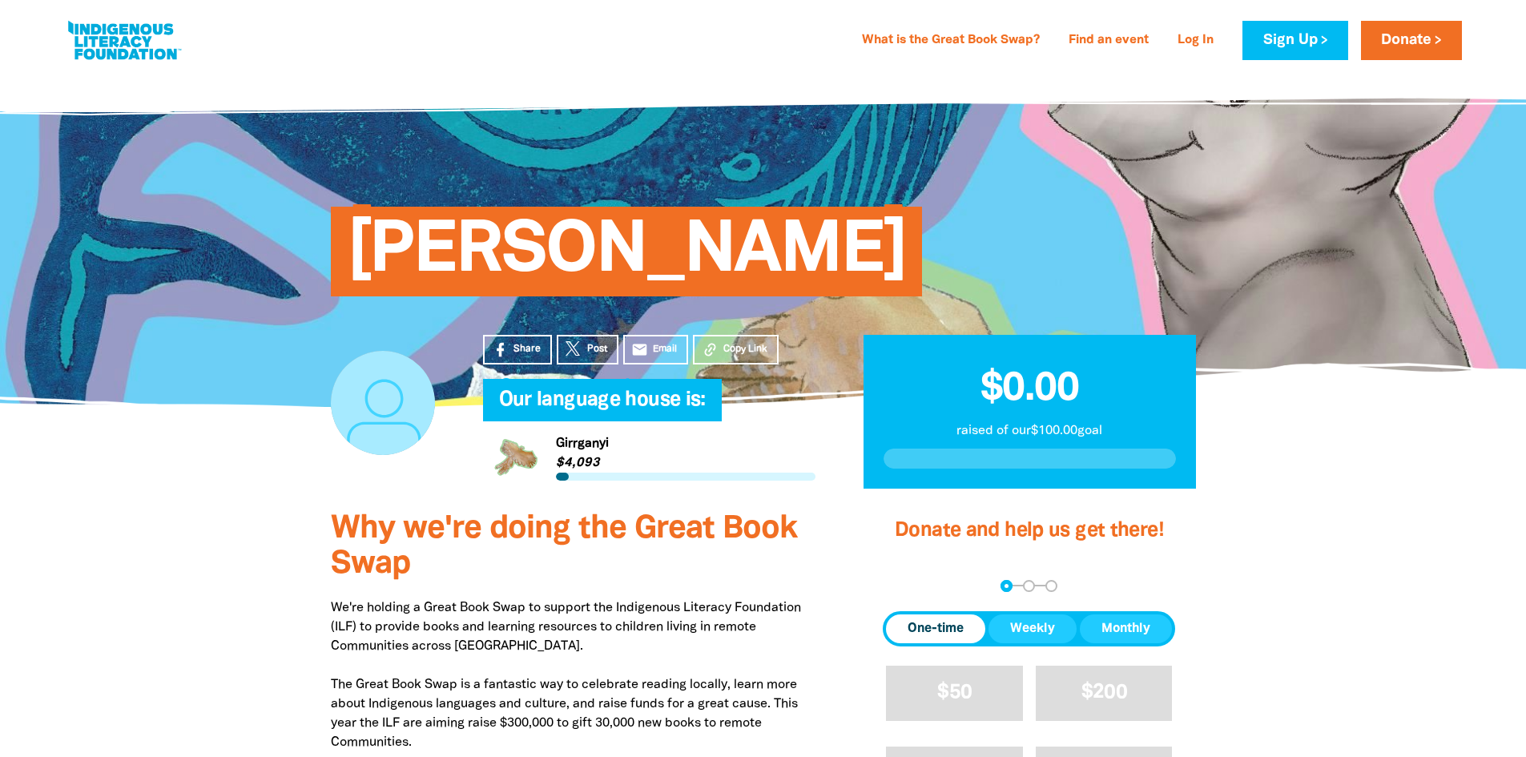
click at [563, 243] on span "[PERSON_NAME]" at bounding box center [627, 258] width 560 height 78
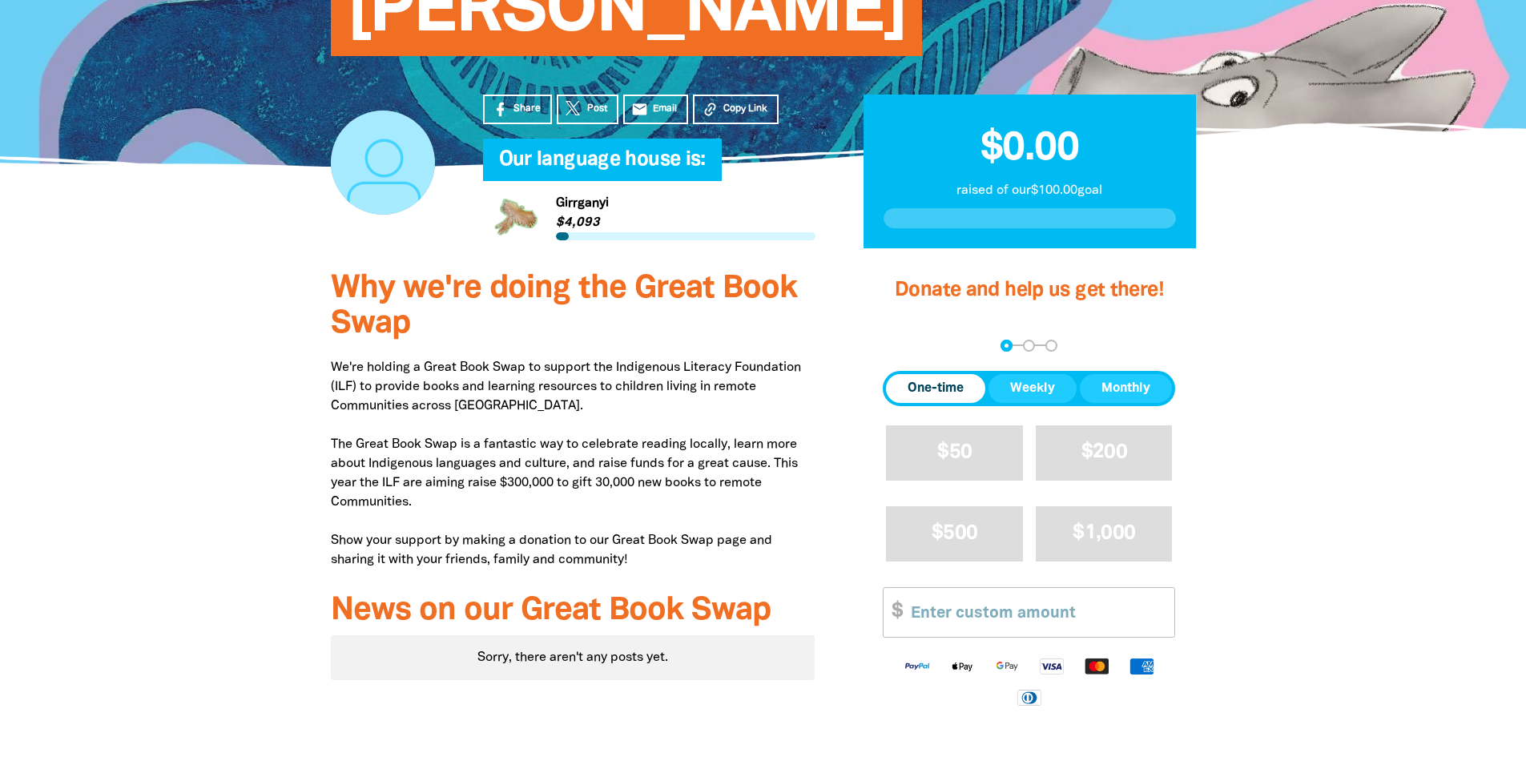
scroll to position [80, 0]
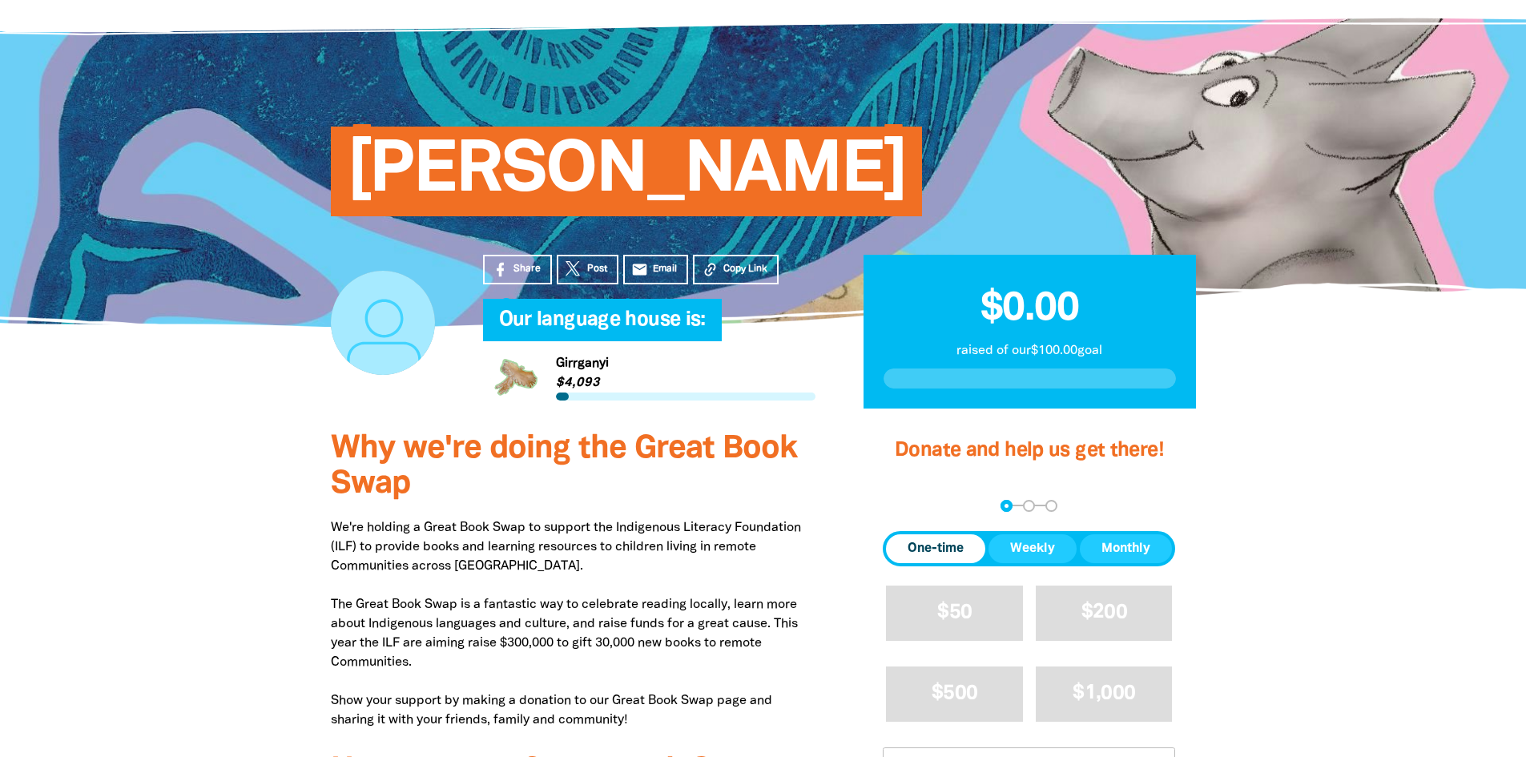
click at [355, 304] on div at bounding box center [383, 323] width 104 height 104
drag, startPoint x: 380, startPoint y: 319, endPoint x: 515, endPoint y: 256, distance: 149.1
click at [515, 256] on link "Share" at bounding box center [517, 270] width 69 height 30
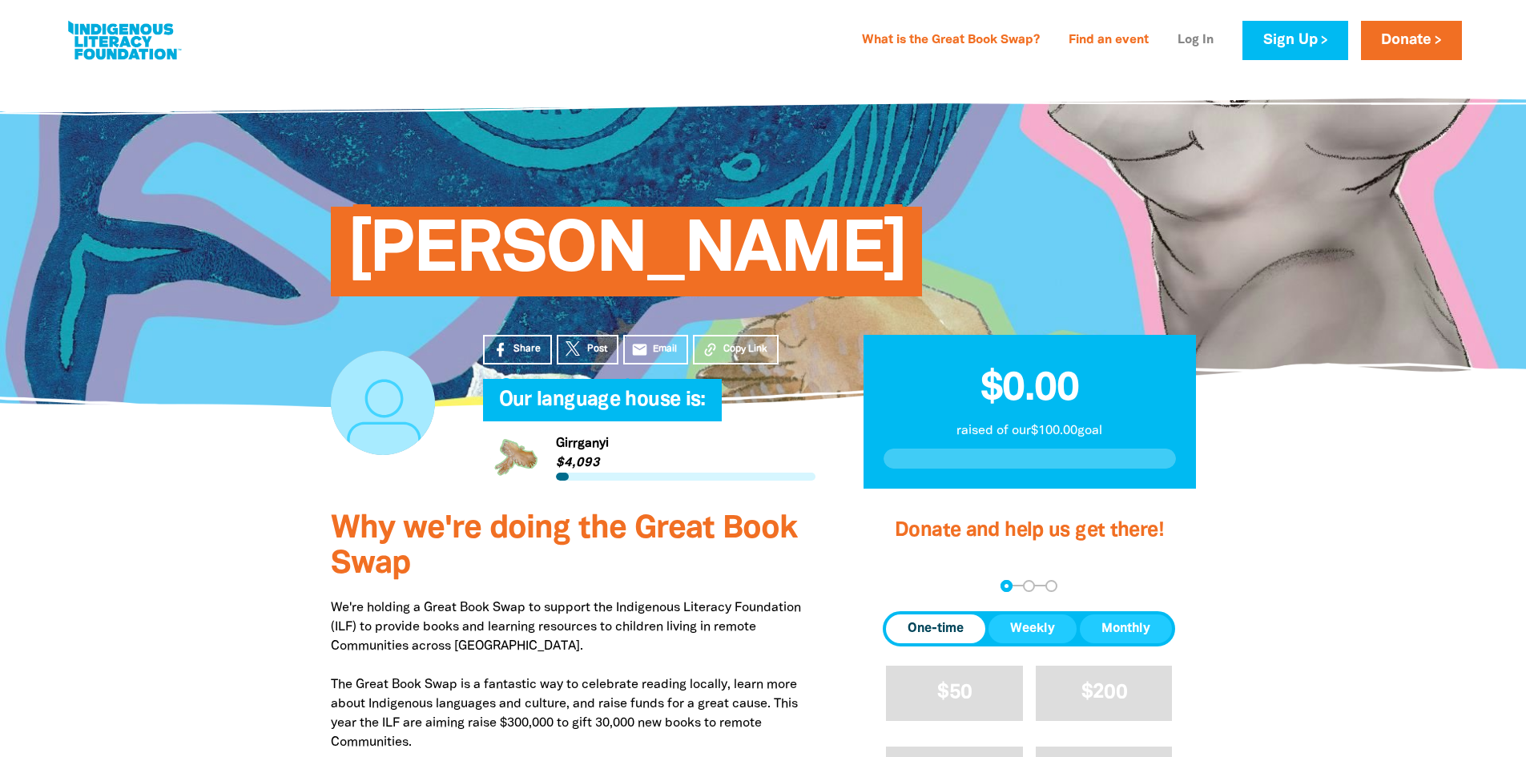
click at [1192, 44] on link "Log In" at bounding box center [1195, 41] width 55 height 26
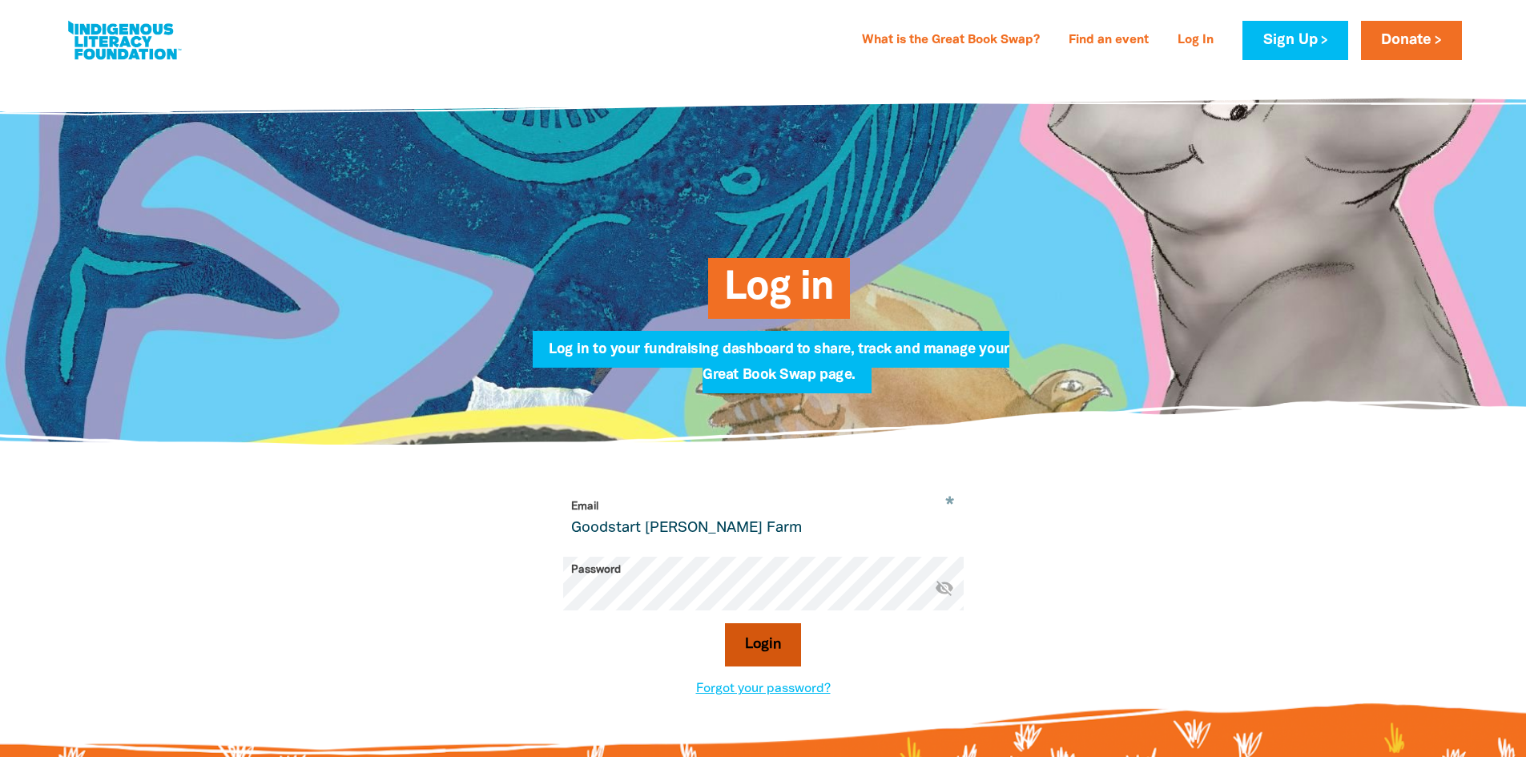
click at [769, 658] on button "Login" at bounding box center [763, 644] width 76 height 43
click at [948, 594] on icon "visibility_off" at bounding box center [944, 587] width 19 height 19
drag, startPoint x: 783, startPoint y: 517, endPoint x: 320, endPoint y: 510, distance: 463.1
click at [316, 514] on div "* Email Goodstart Ingle Farm Please enter a valid email address warning Passwor…" at bounding box center [763, 595] width 961 height 301
type input "ing@goodstart.org.au"
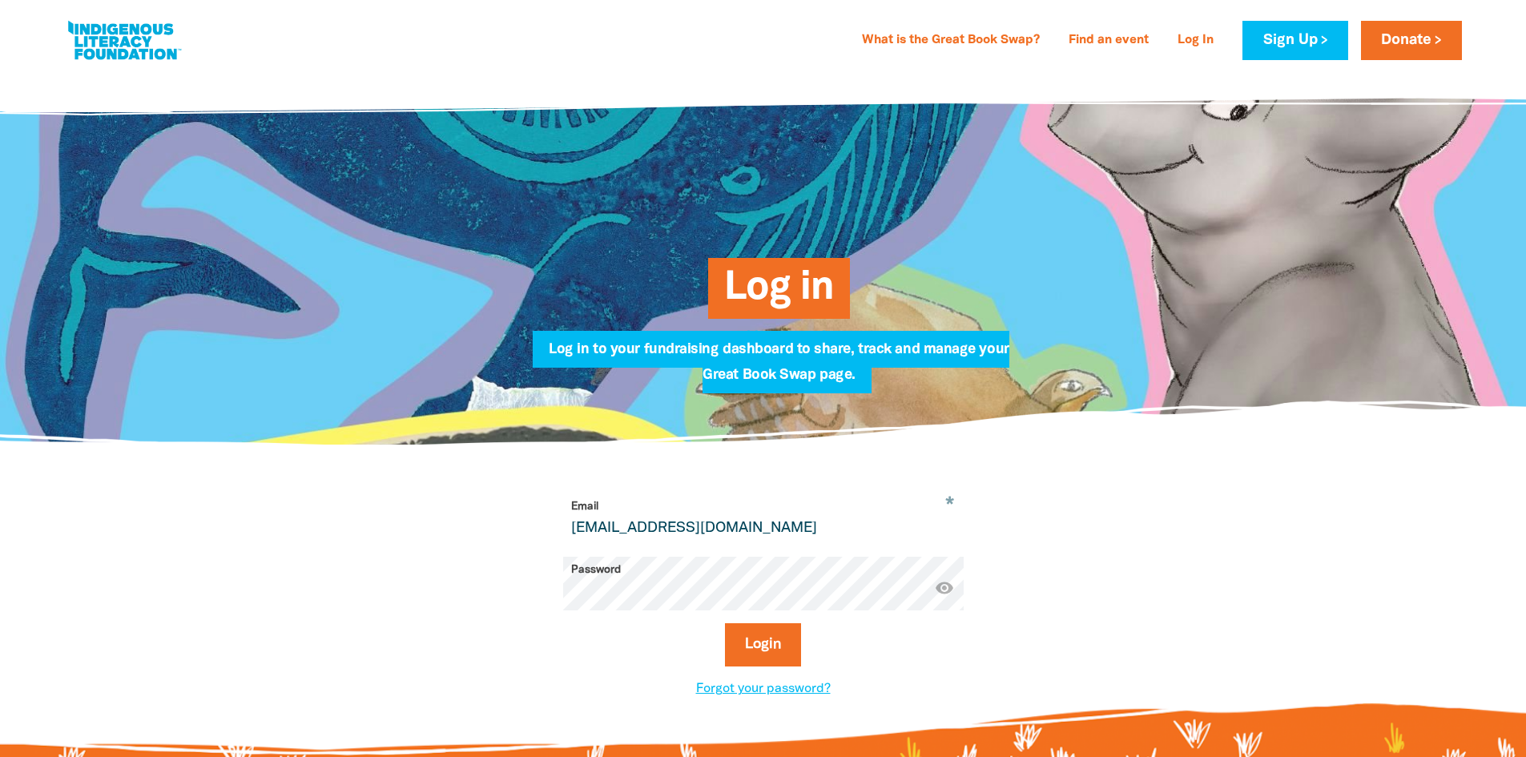
click at [725, 623] on button "Login" at bounding box center [763, 644] width 76 height 43
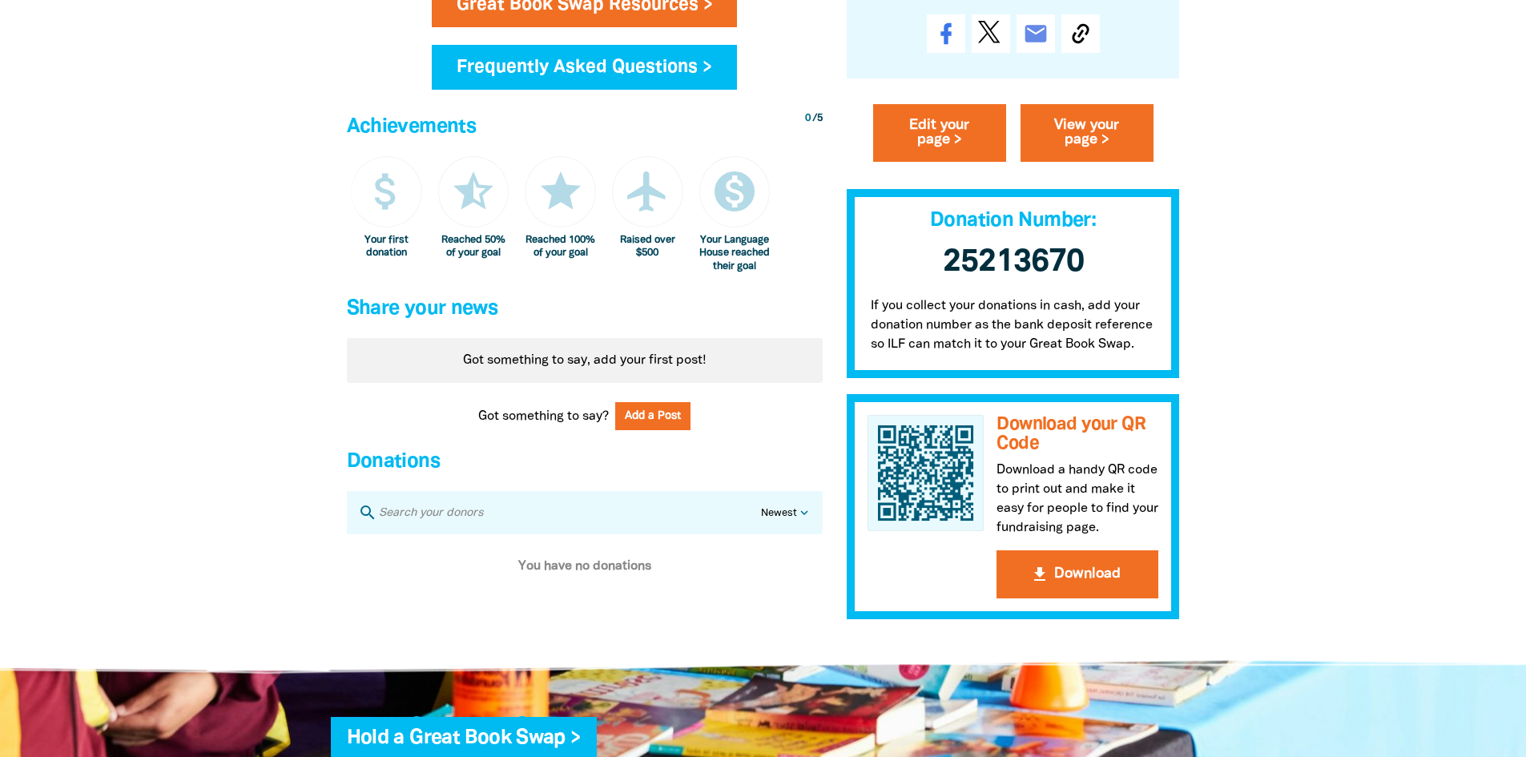
scroll to position [961, 0]
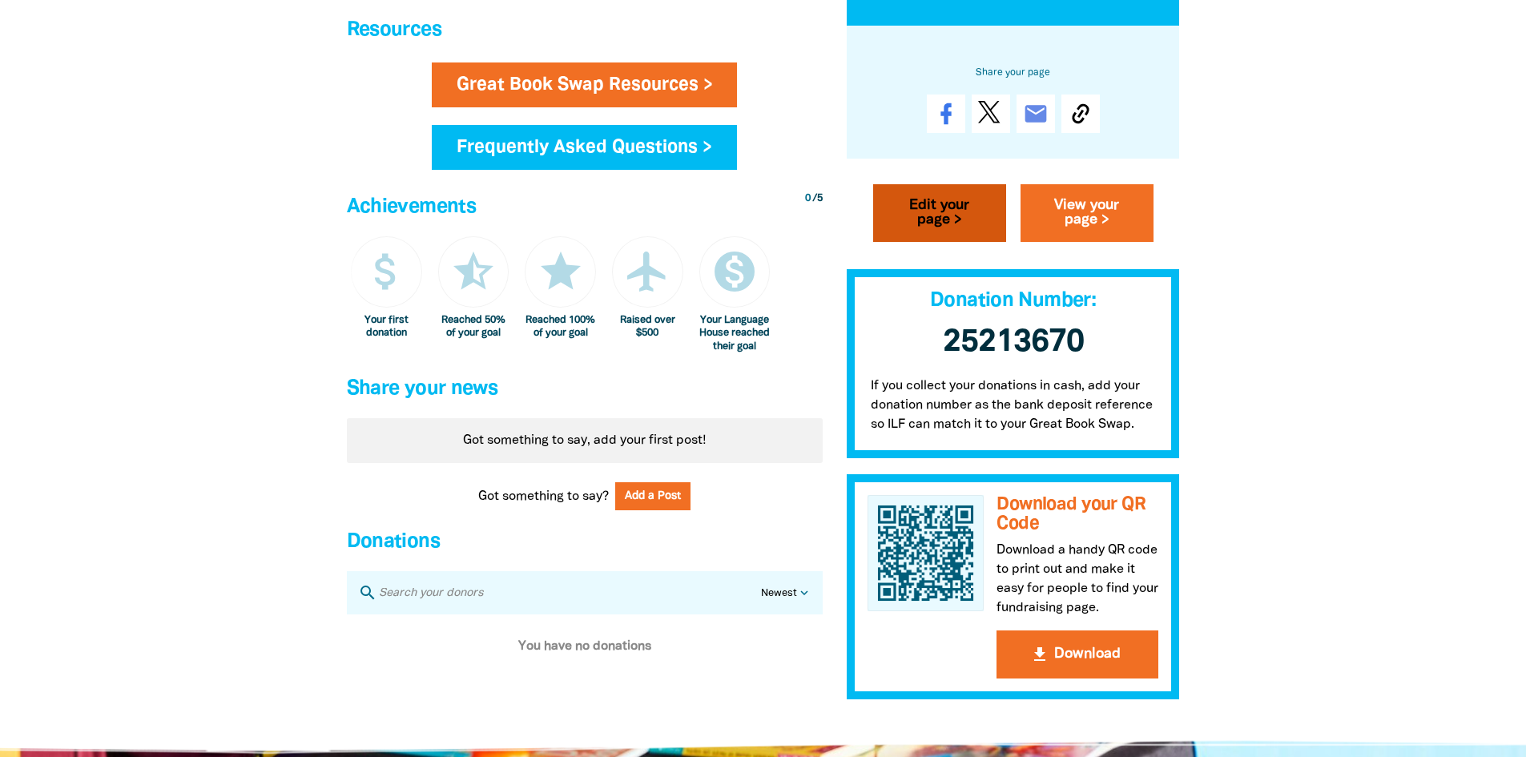
click at [966, 216] on link "Edit your page >" at bounding box center [939, 212] width 133 height 58
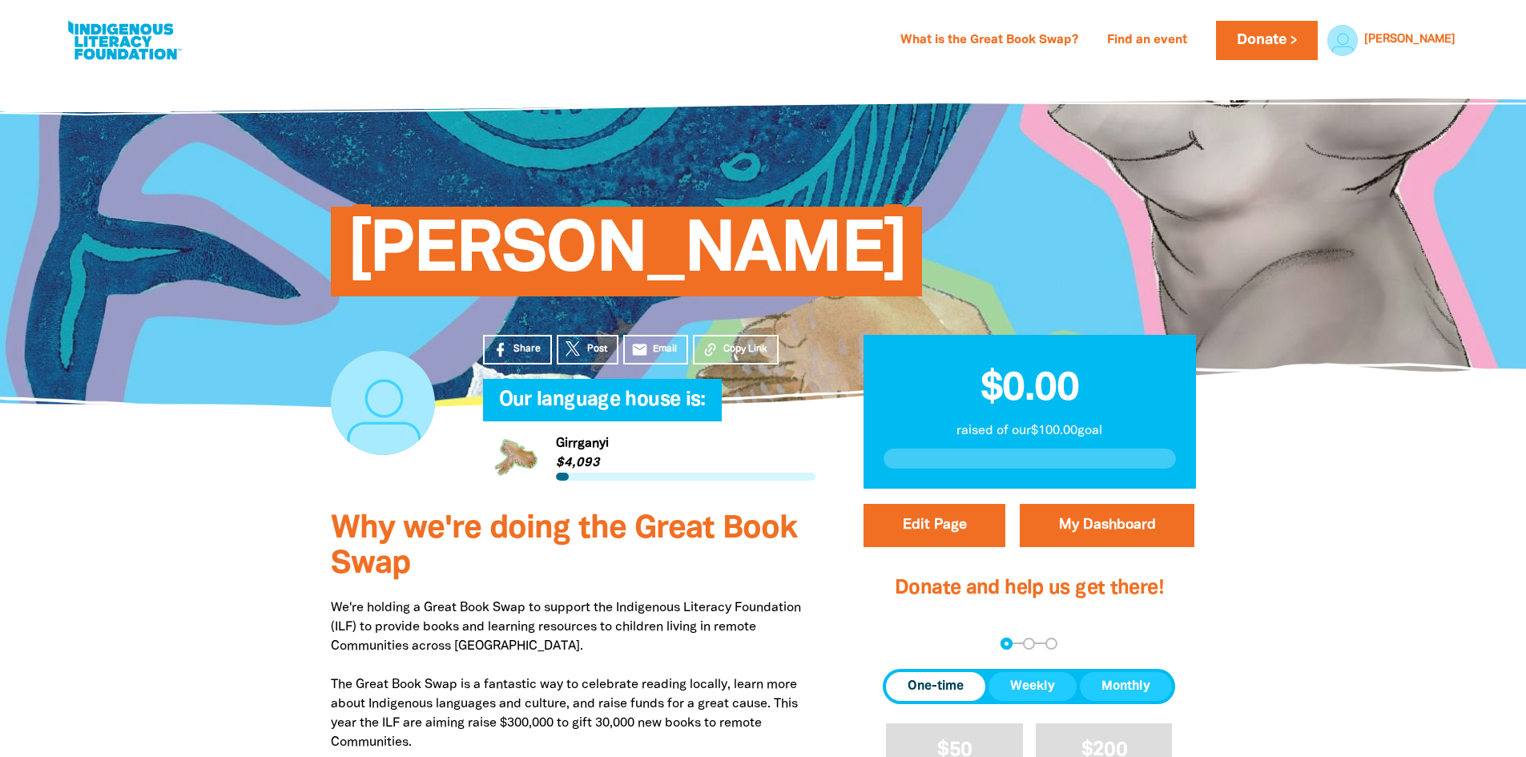
select select "SA"
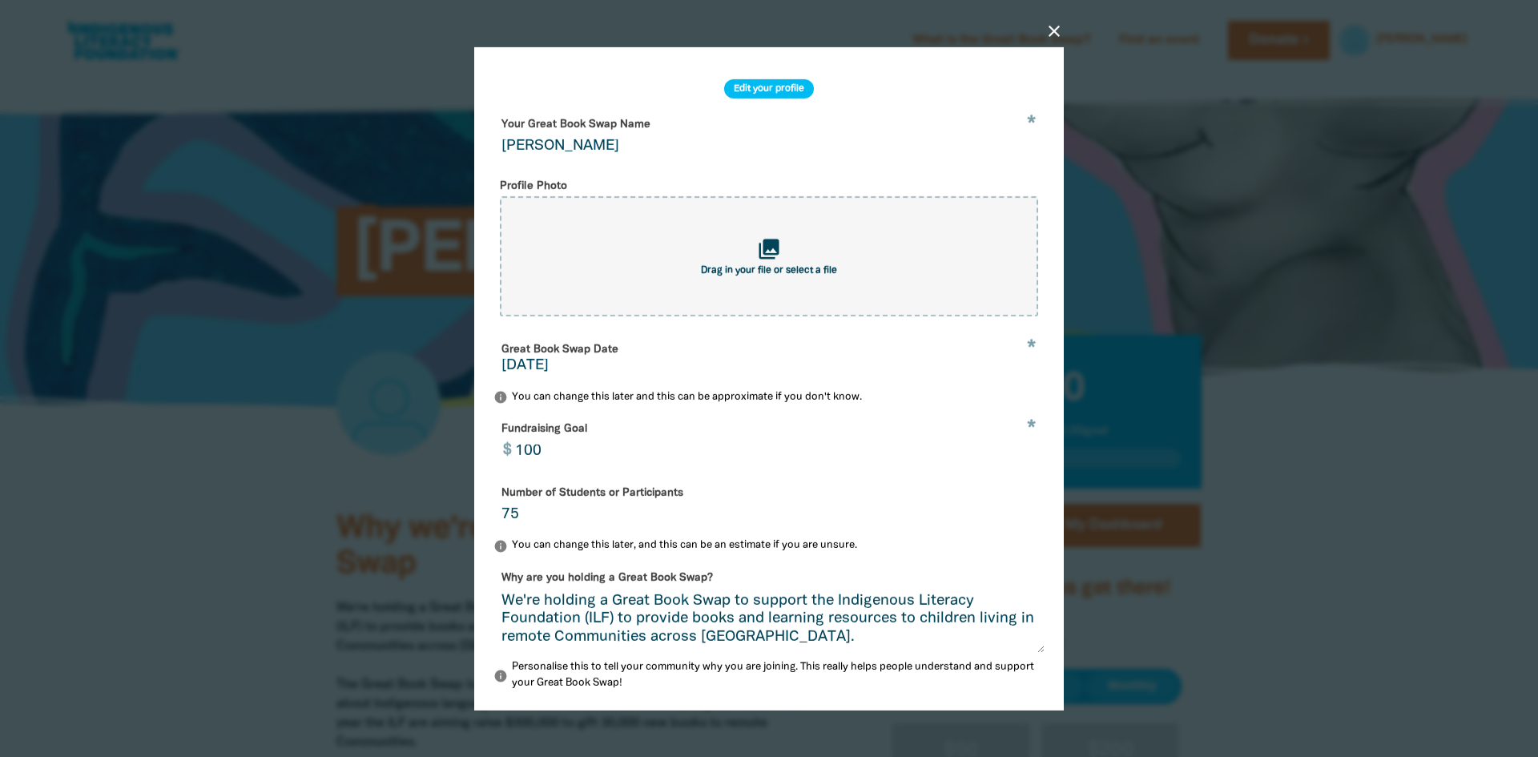
click at [610, 258] on div "collections Drag in your file or select a file" at bounding box center [769, 256] width 538 height 120
click at [832, 253] on div "collections Drag in your file or select a file" at bounding box center [769, 256] width 538 height 120
type input "C:\fakepath\good1-01.png"
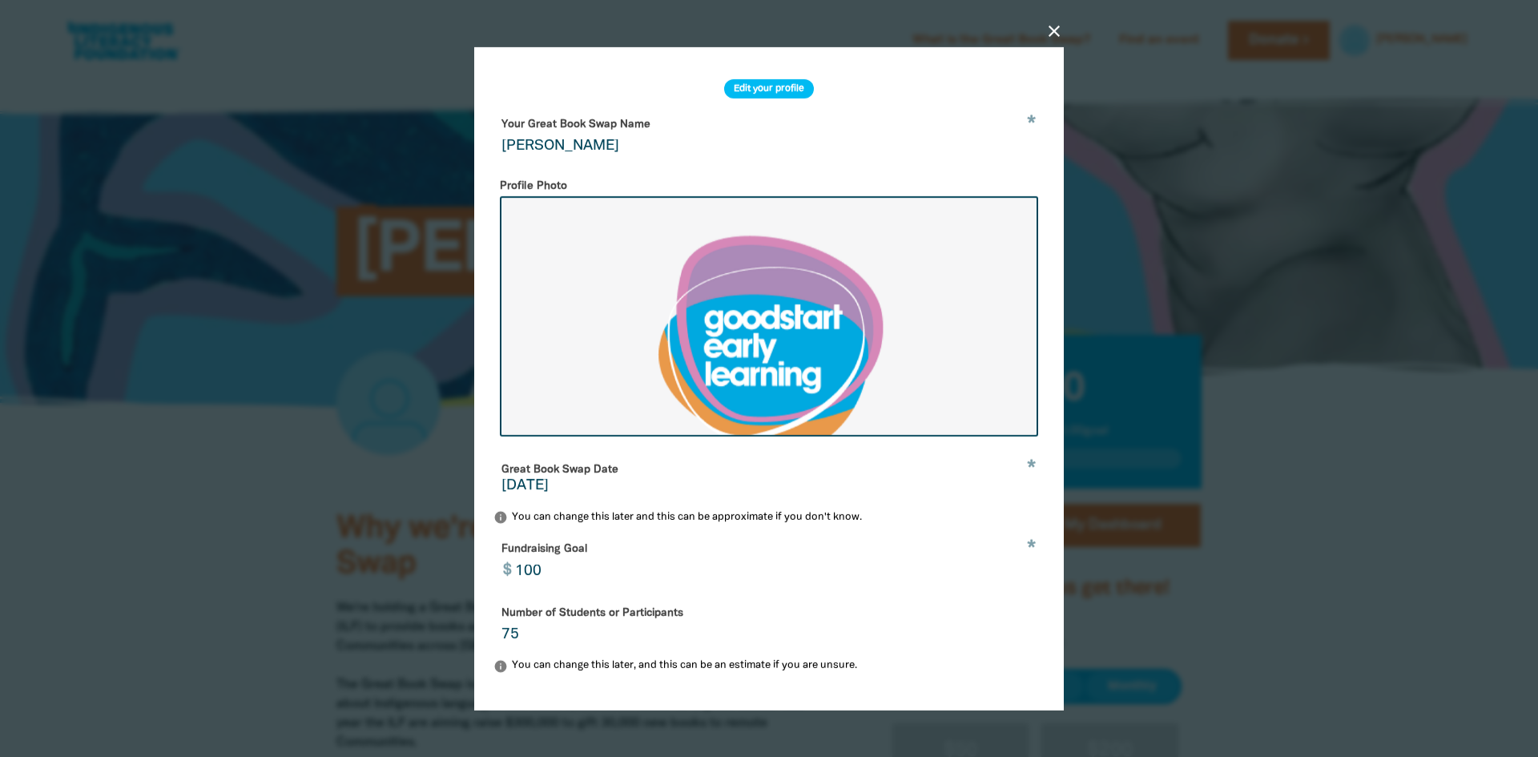
drag, startPoint x: 593, startPoint y: 149, endPoint x: 417, endPoint y: 137, distance: 176.7
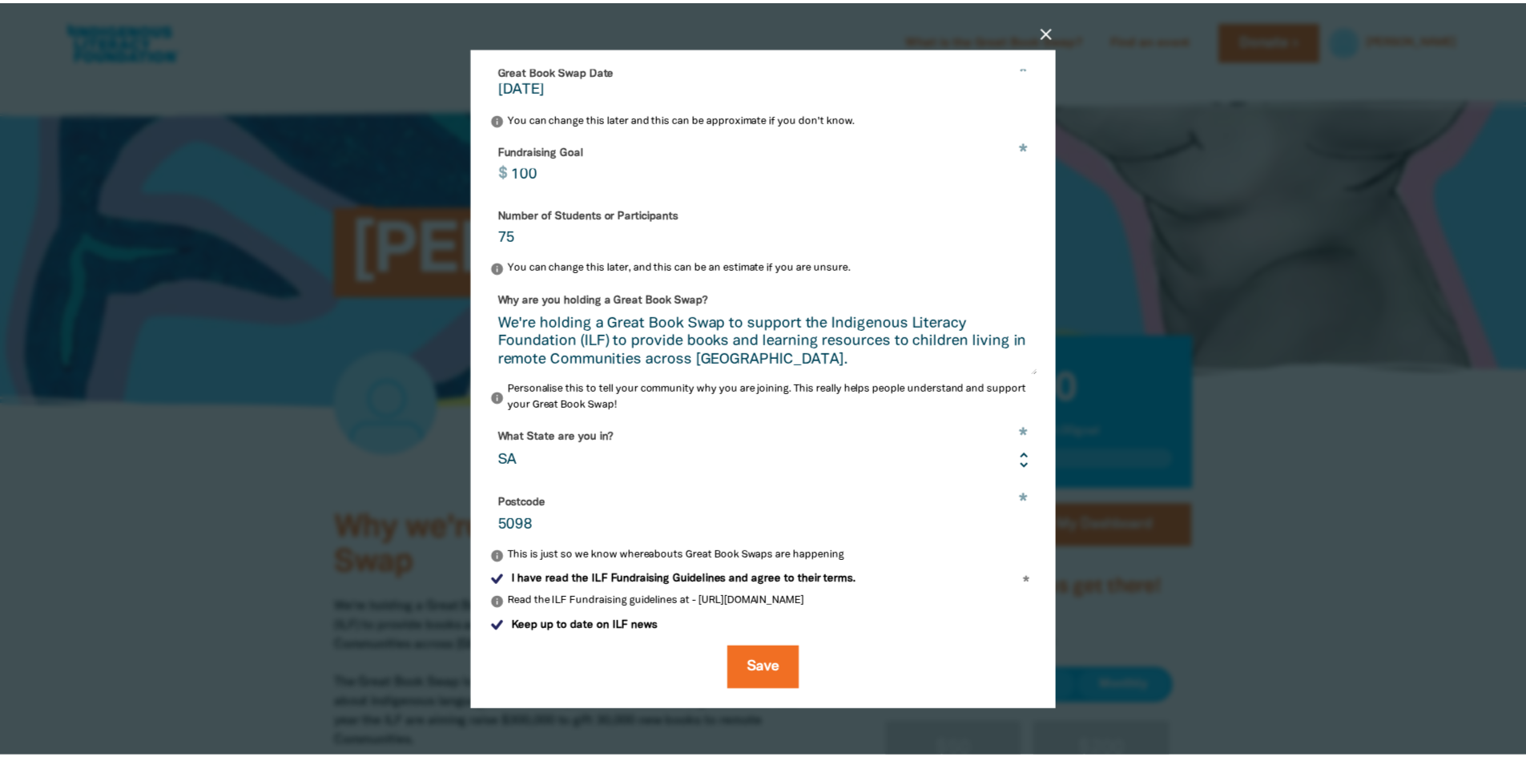
scroll to position [413, 0]
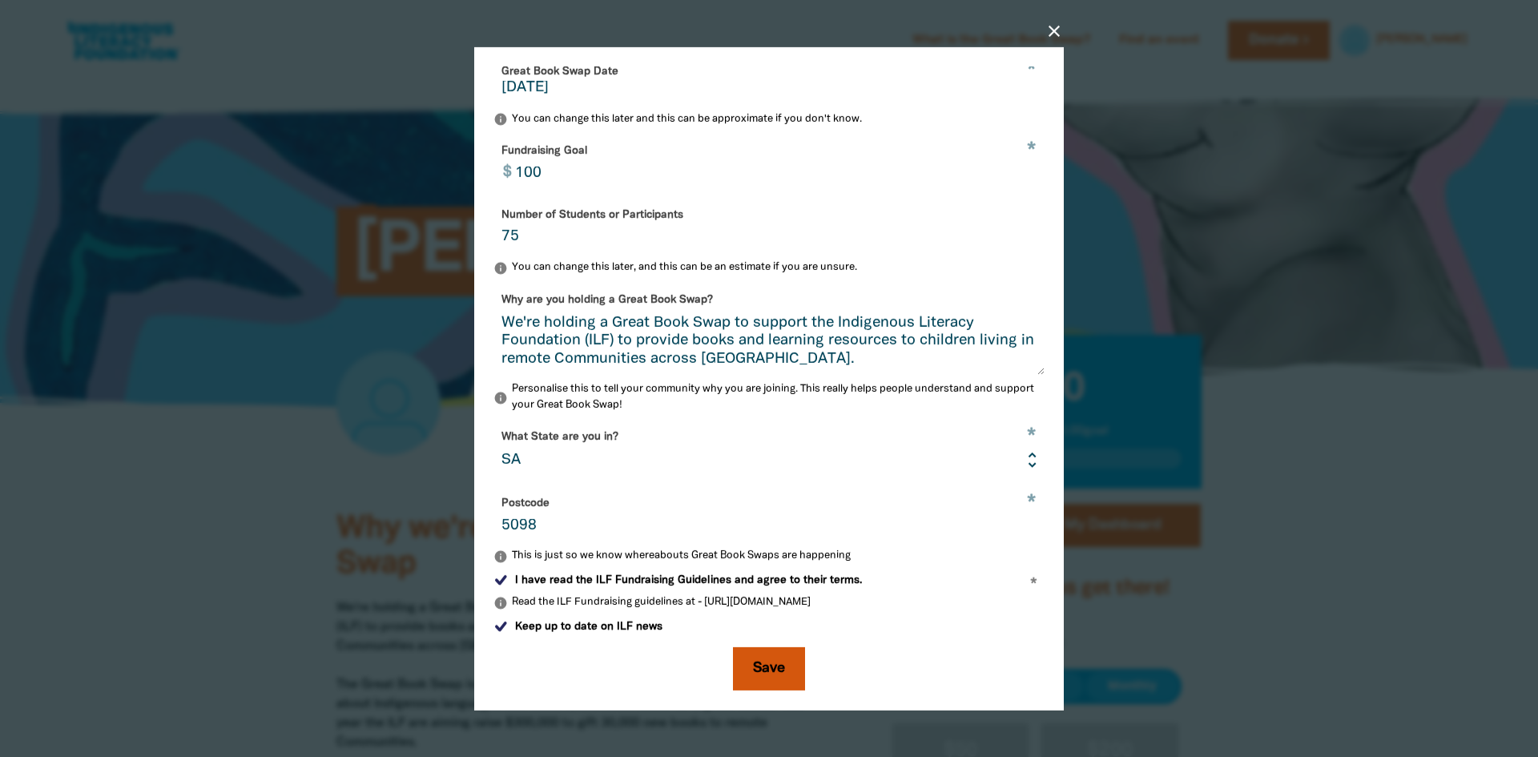
type input "Goodstart Inge Farm"
click at [774, 671] on button "Save" at bounding box center [769, 668] width 72 height 43
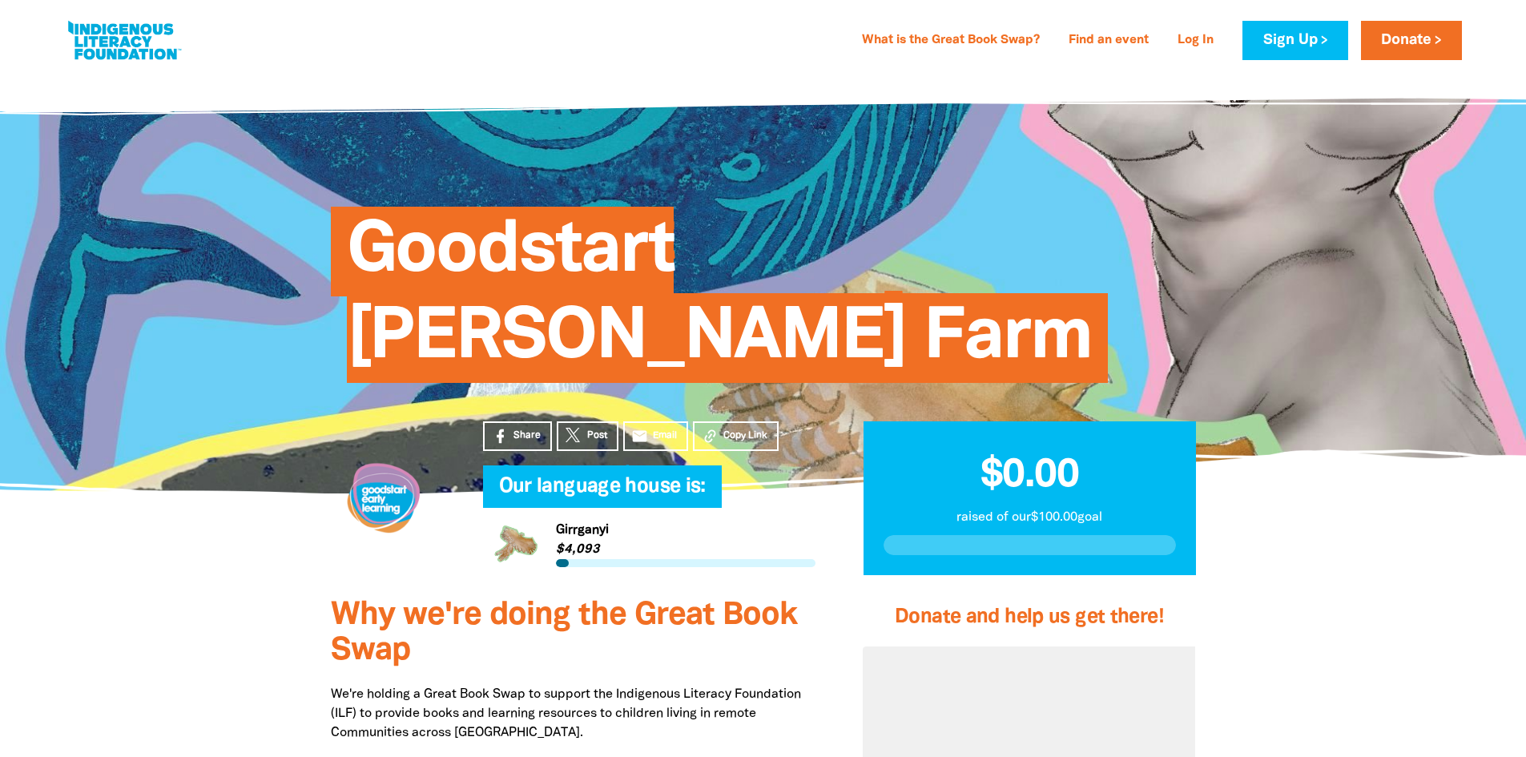
select select "SA"
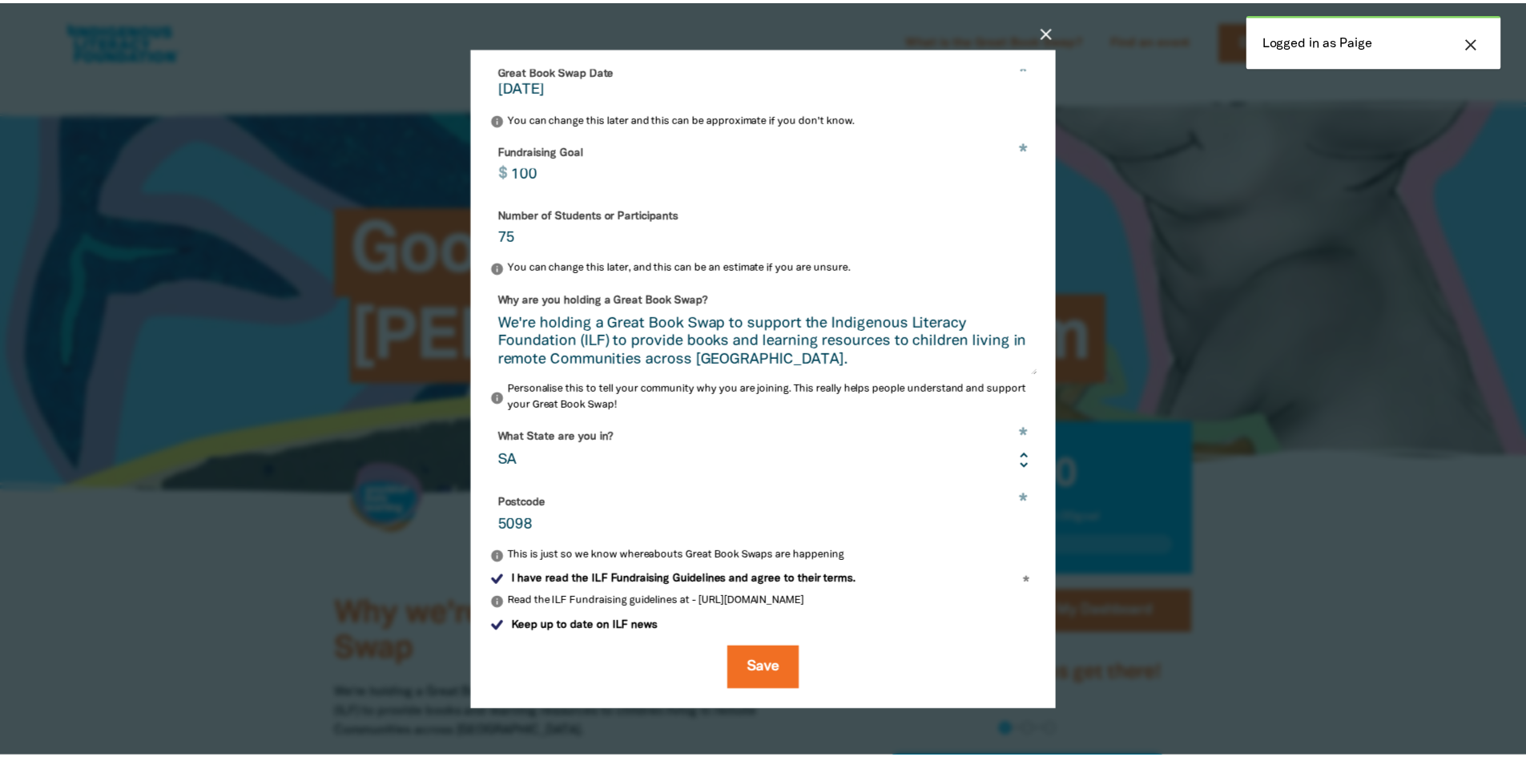
scroll to position [413, 0]
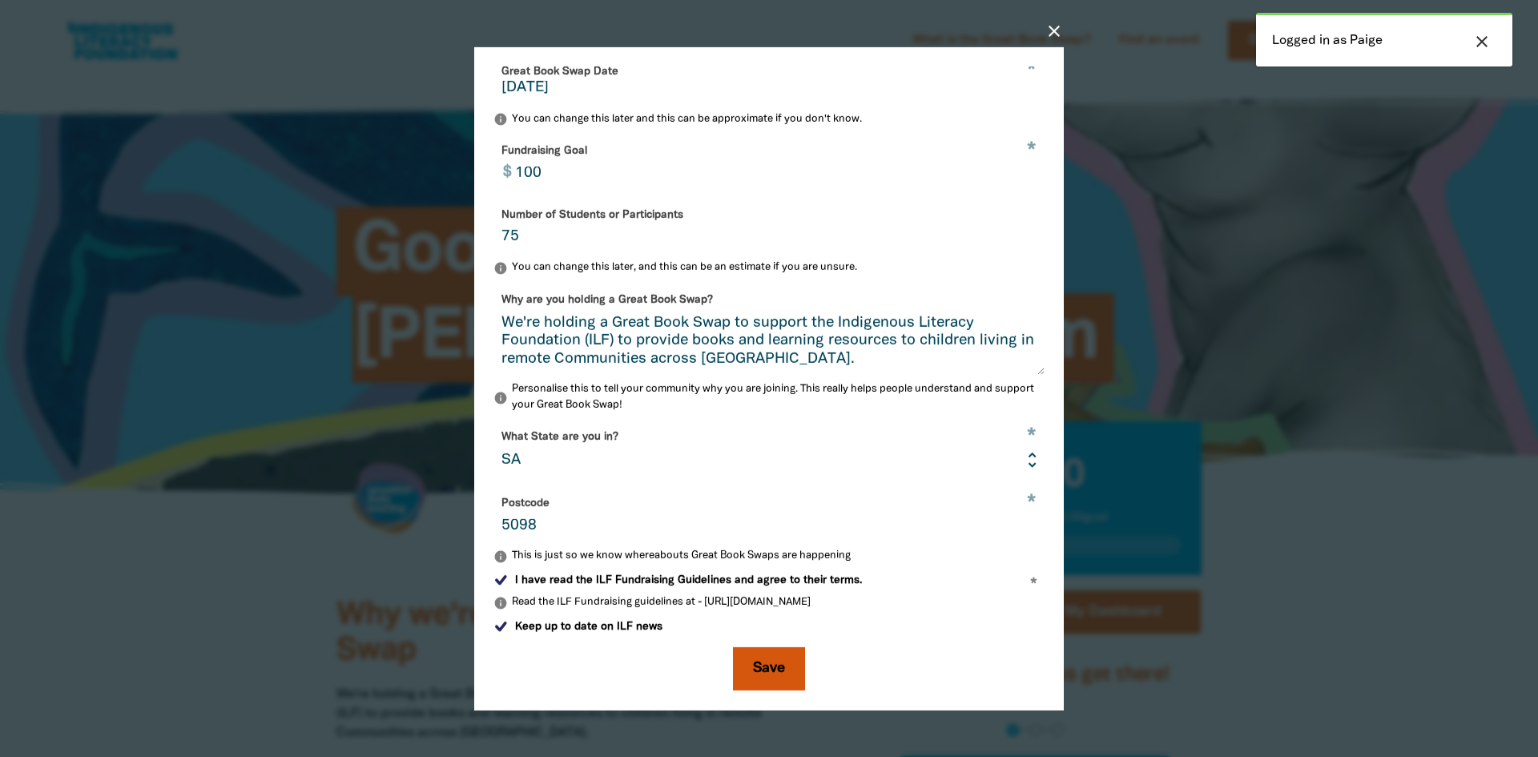
click at [767, 661] on button "Save" at bounding box center [769, 668] width 72 height 43
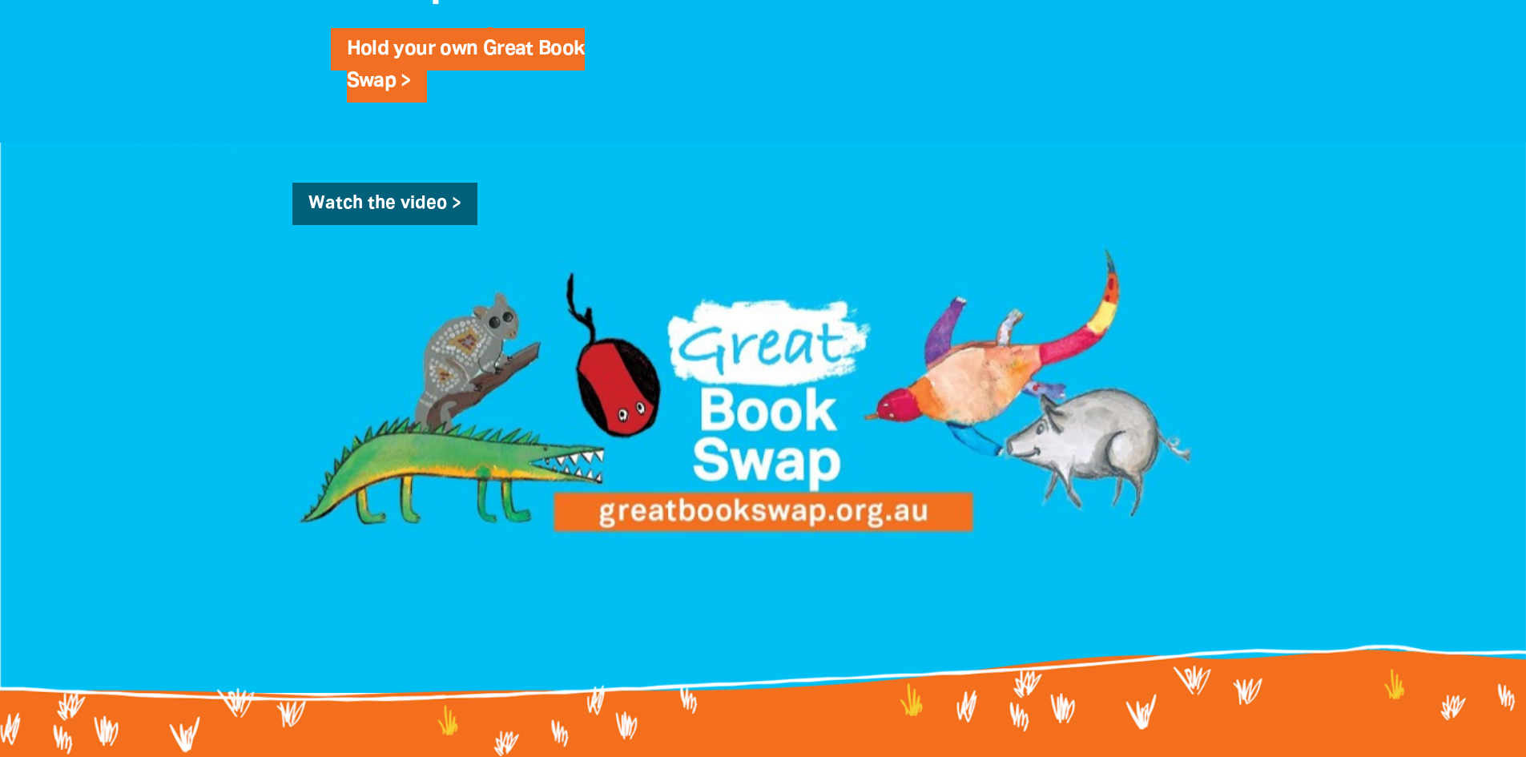
scroll to position [1602, 0]
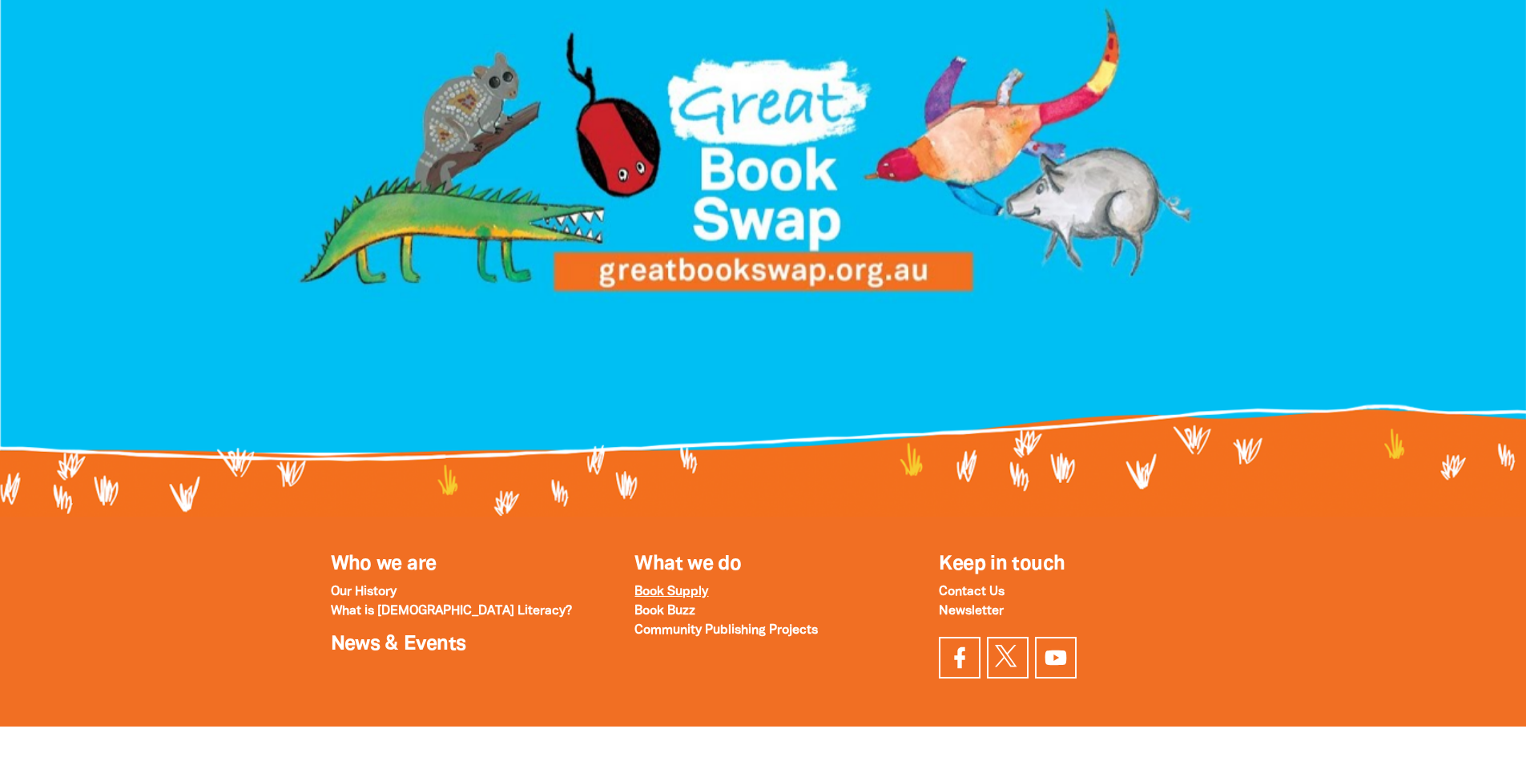
click at [671, 586] on strong "Book Supply" at bounding box center [672, 591] width 74 height 11
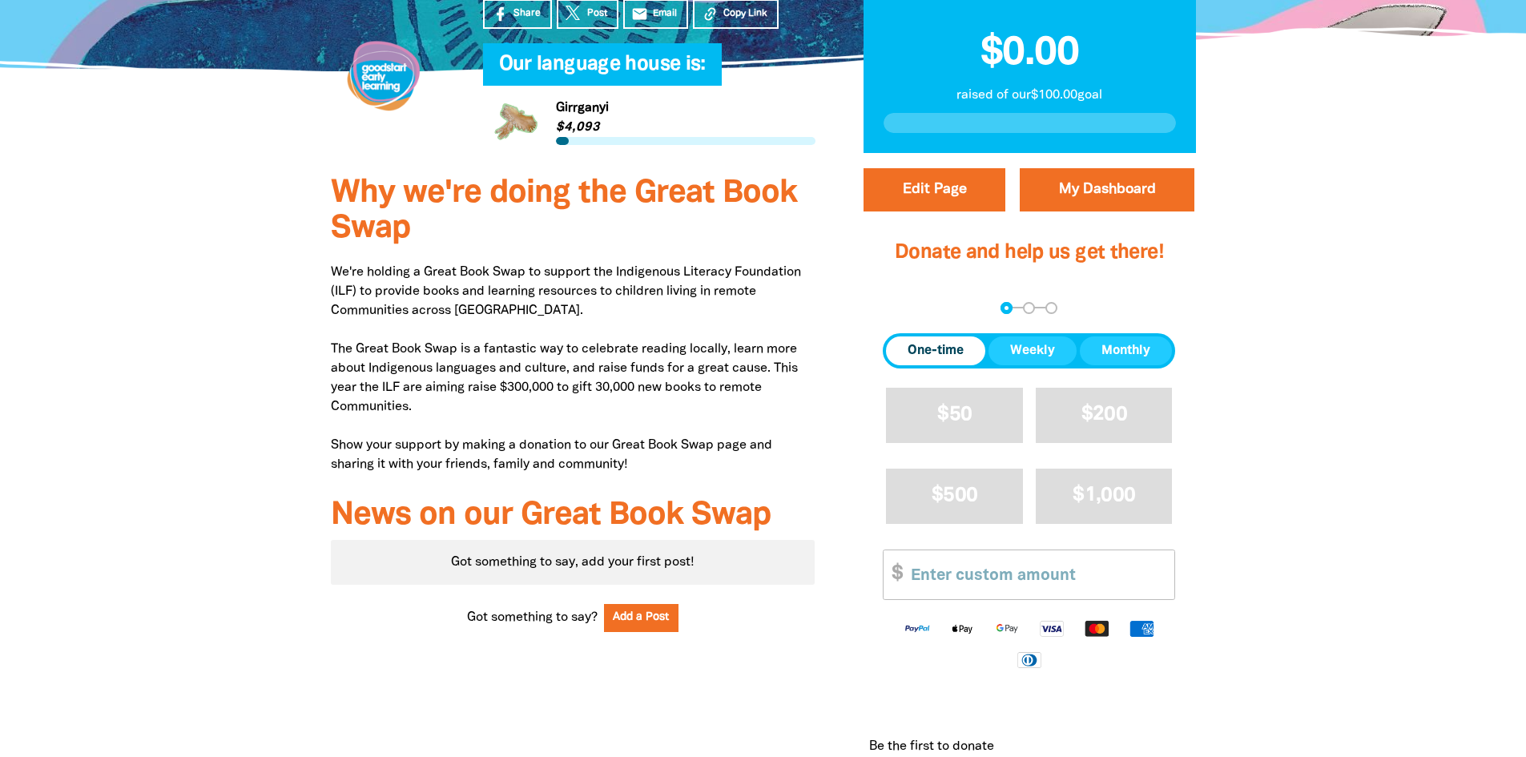
scroll to position [262, 0]
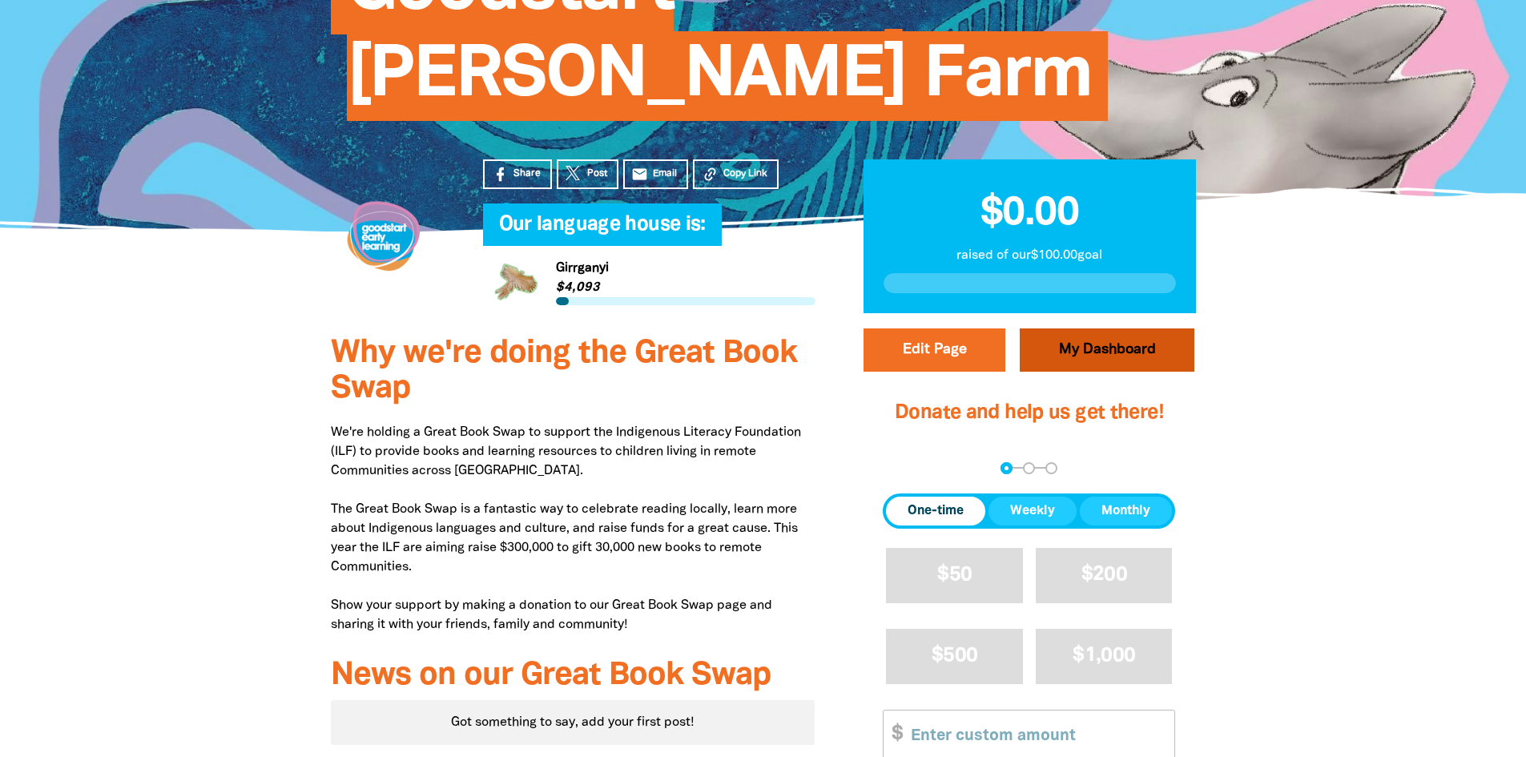
click at [1098, 328] on link "My Dashboard" at bounding box center [1107, 349] width 175 height 43
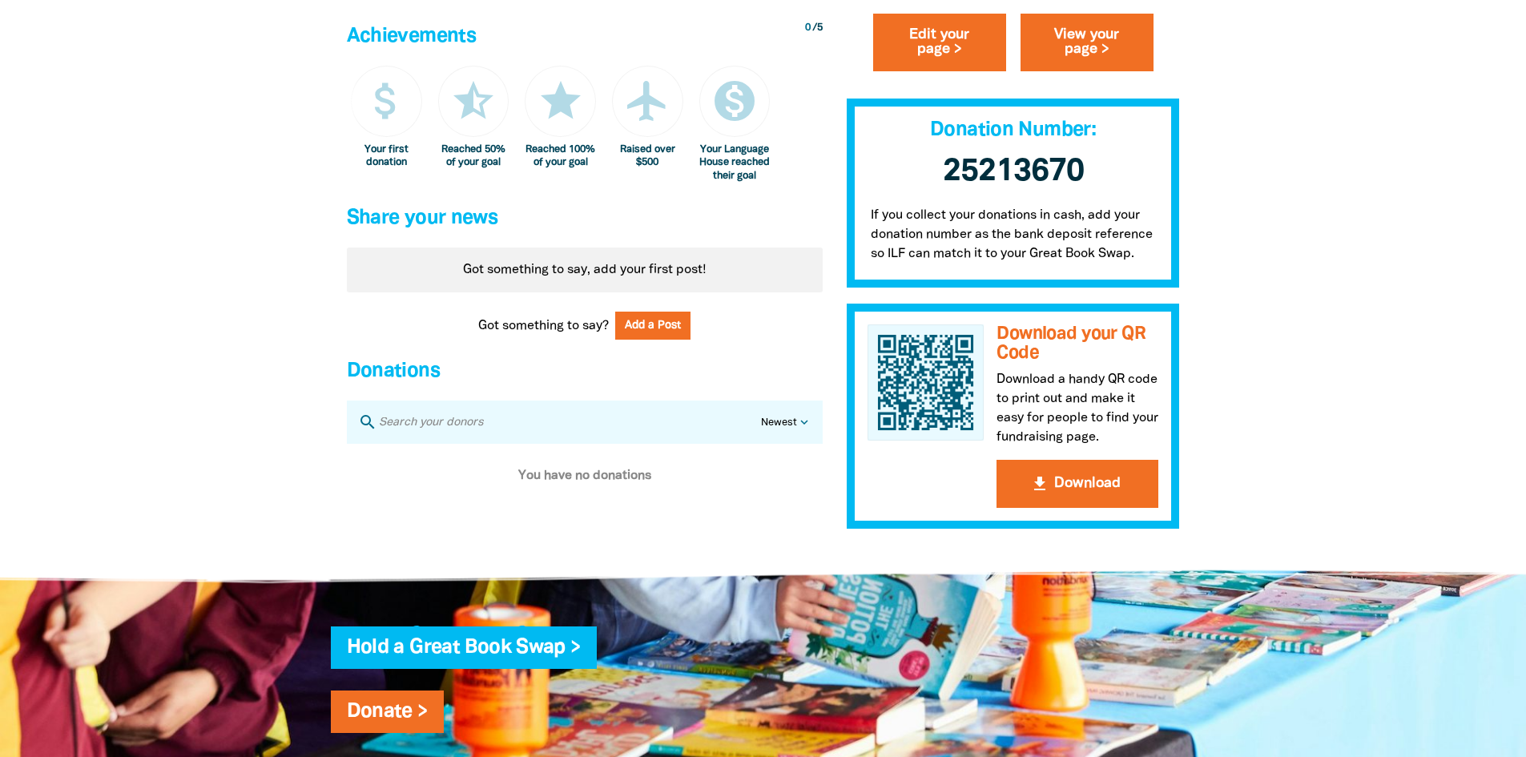
scroll to position [1135, 0]
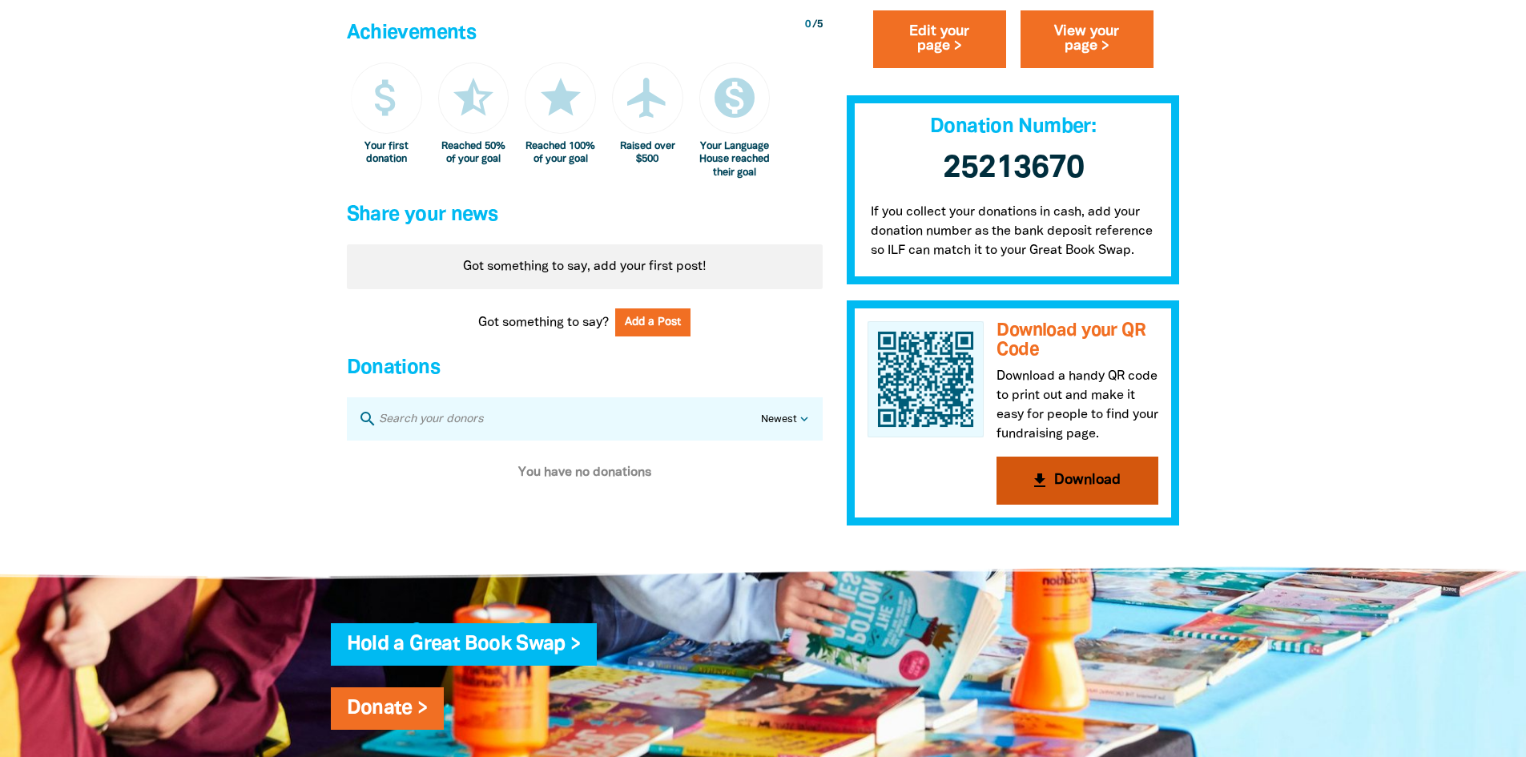
click at [1052, 487] on button "get_app Download" at bounding box center [1078, 480] width 162 height 48
